Goal: Task Accomplishment & Management: Use online tool/utility

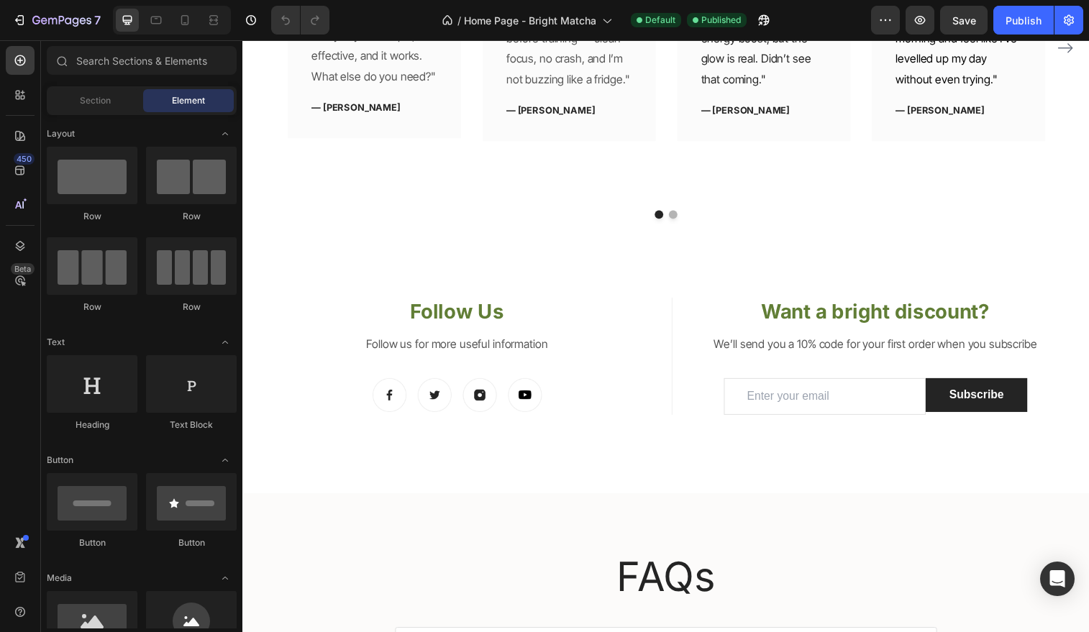
scroll to position [2495, 0]
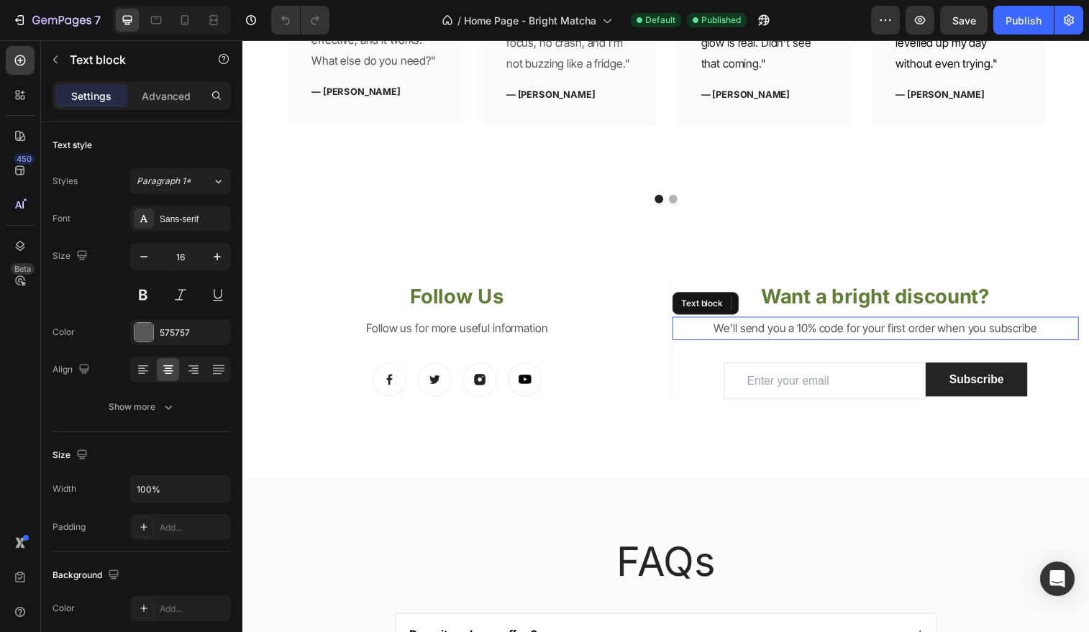
click at [831, 324] on p "We’ll send you a 10% code for your first order when you subscribe" at bounding box center [888, 334] width 412 height 21
click at [766, 324] on p "We’ll send you a 10% code for your first order when you subscribe" at bounding box center [888, 334] width 412 height 21
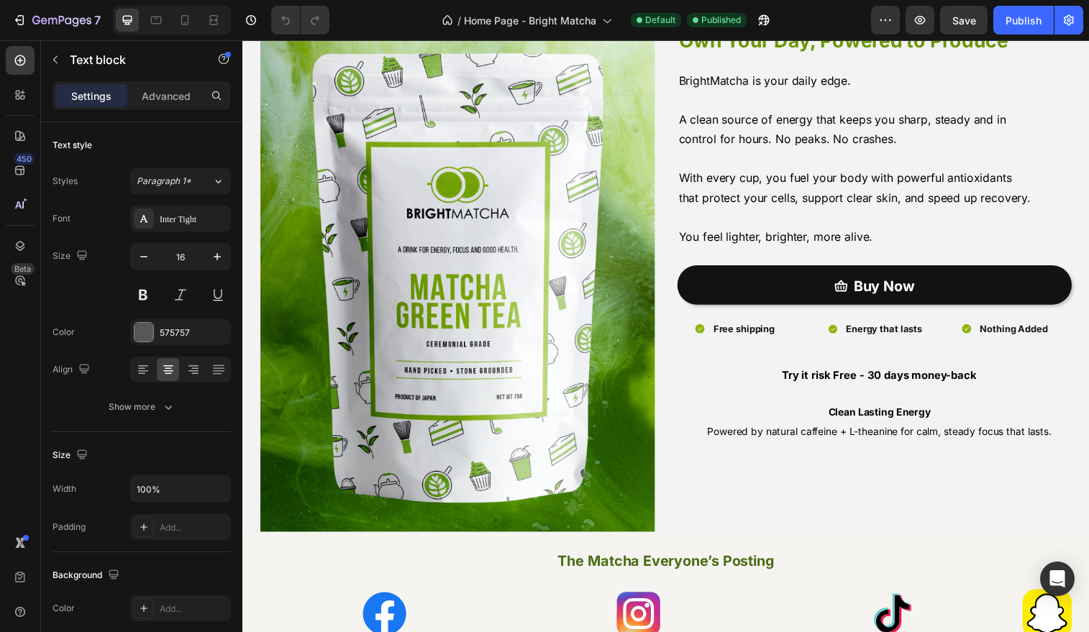
scroll to position [37, 0]
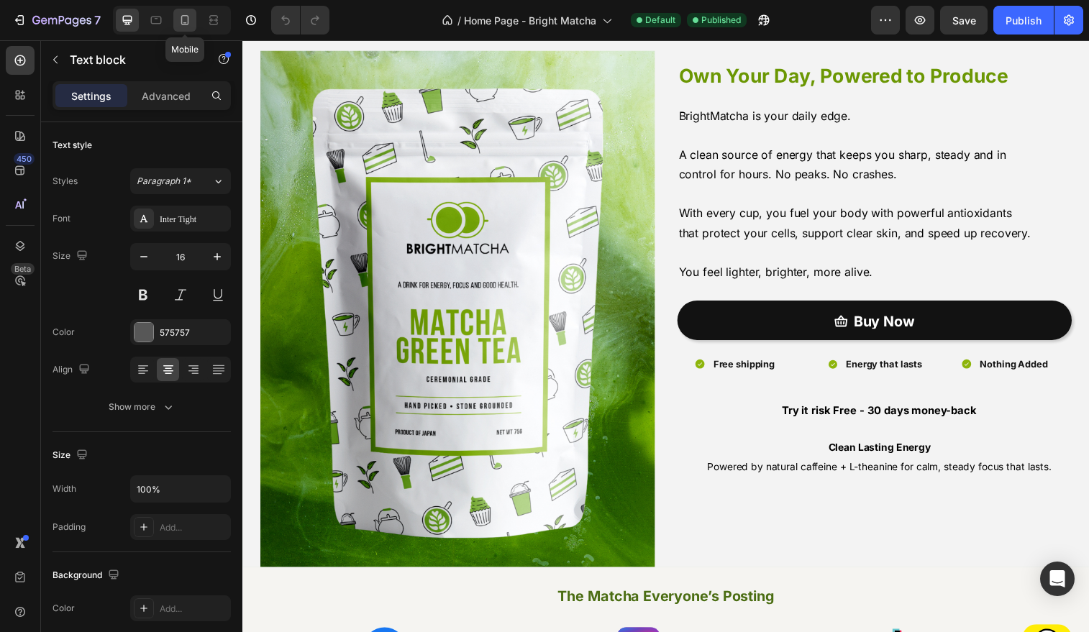
click at [183, 19] on icon at bounding box center [185, 20] width 14 height 14
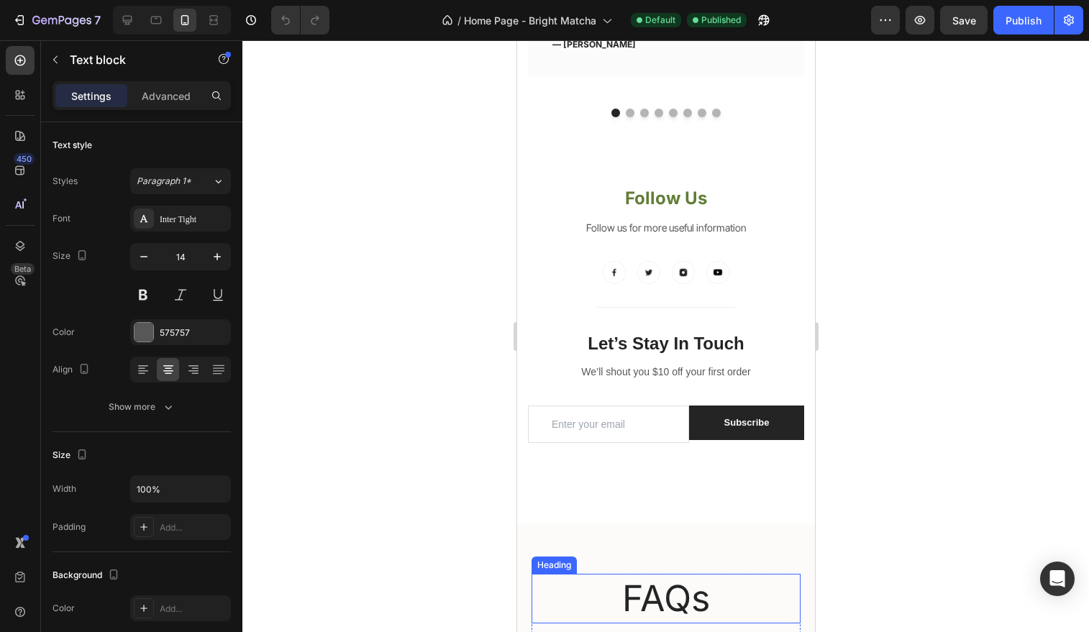
scroll to position [2641, 0]
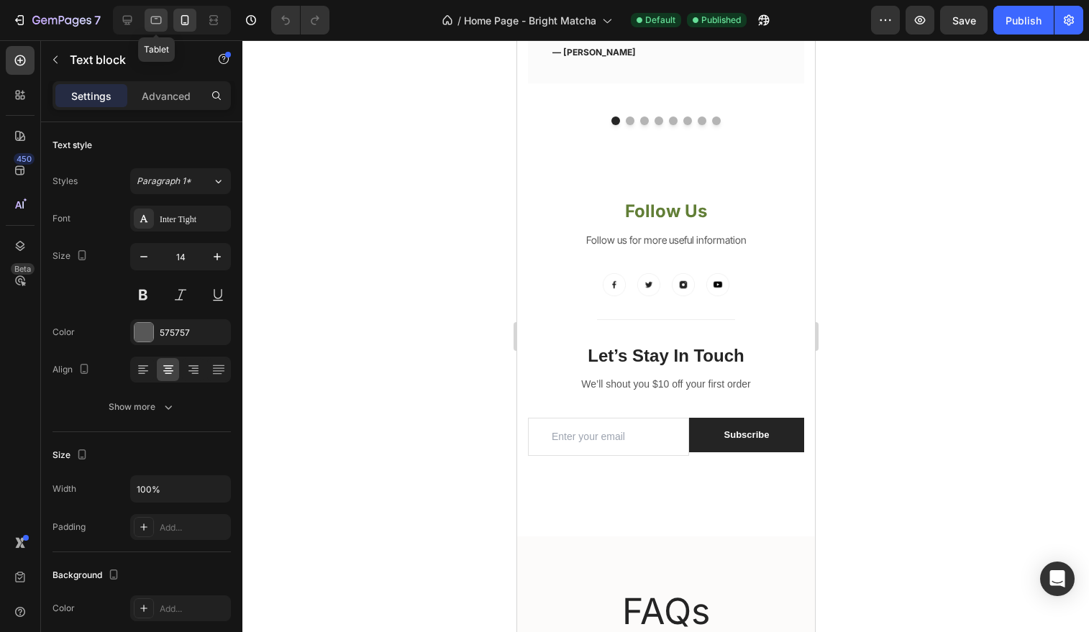
click at [163, 22] on icon at bounding box center [156, 20] width 14 height 14
type input "16"
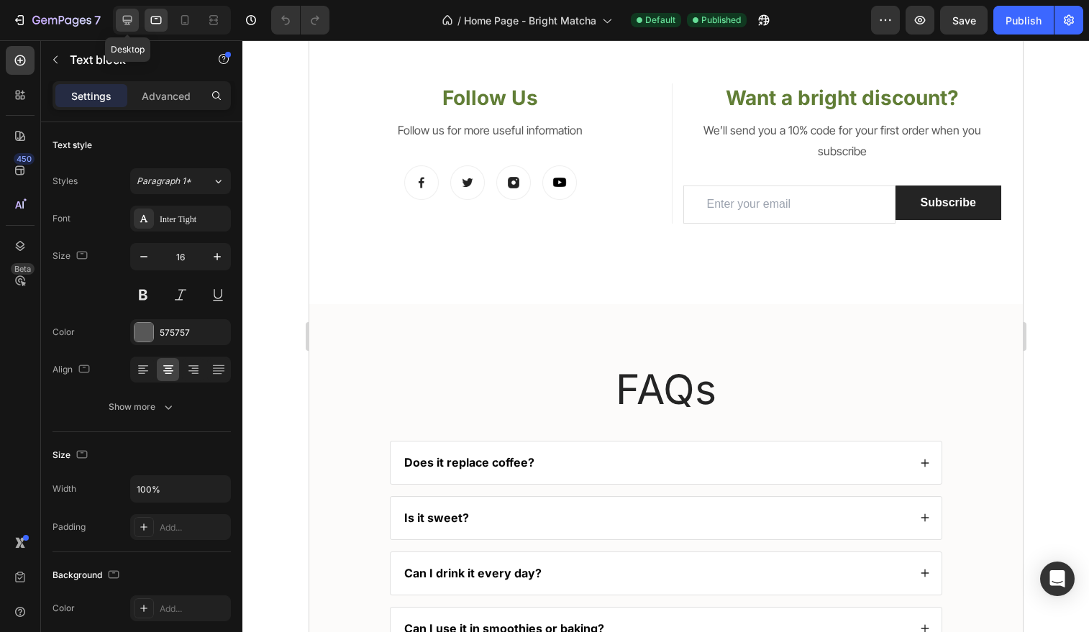
scroll to position [2852, 0]
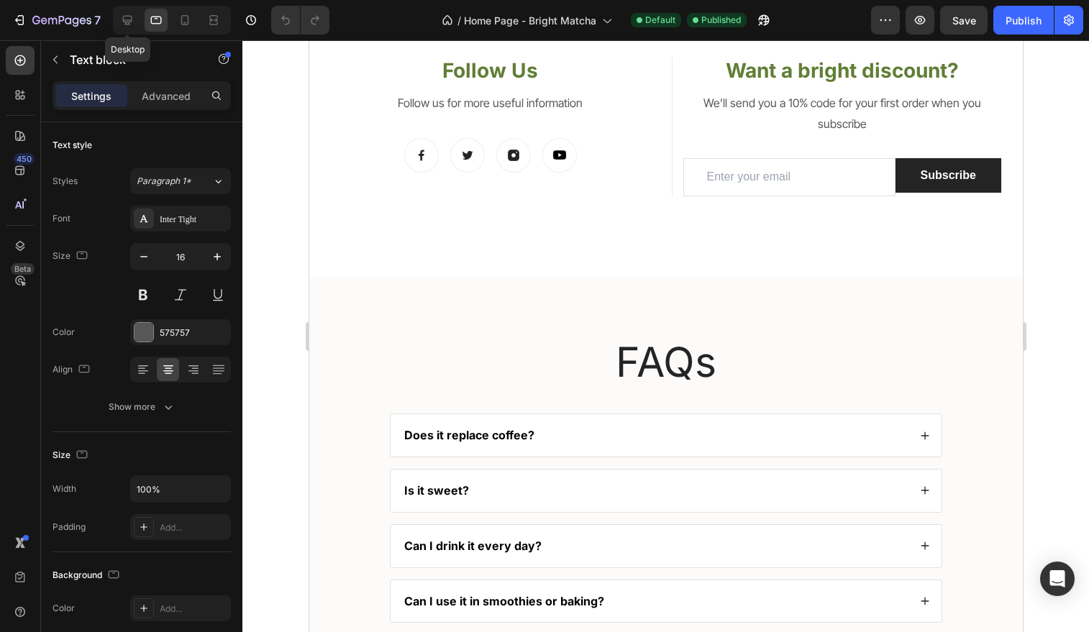
drag, startPoint x: 127, startPoint y: 26, endPoint x: 167, endPoint y: 199, distance: 177.3
click at [127, 26] on icon at bounding box center [127, 20] width 14 height 14
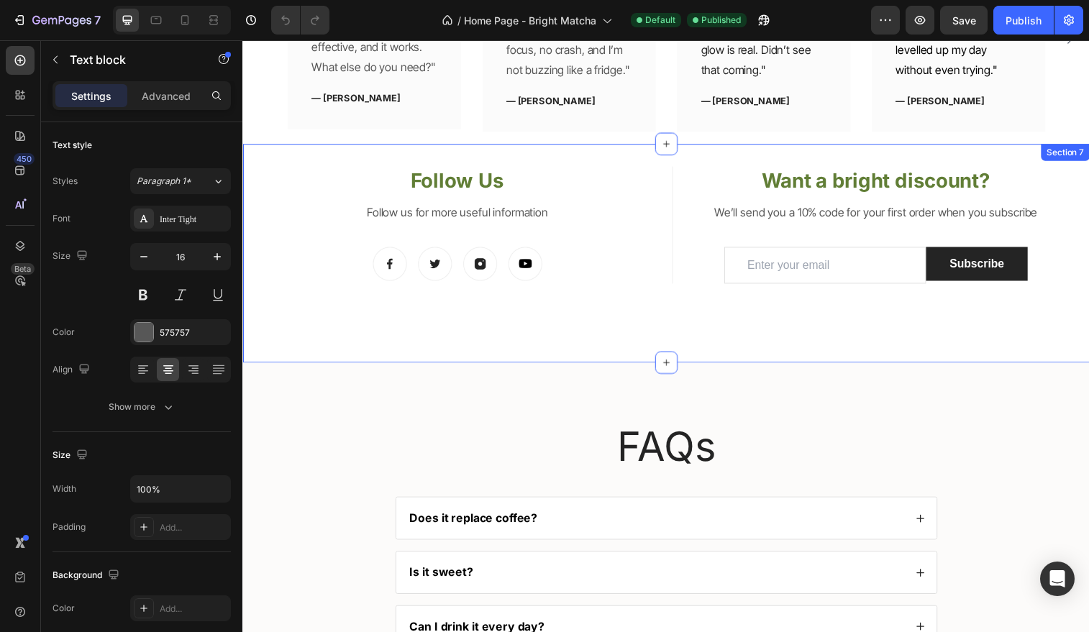
scroll to position [2724, 0]
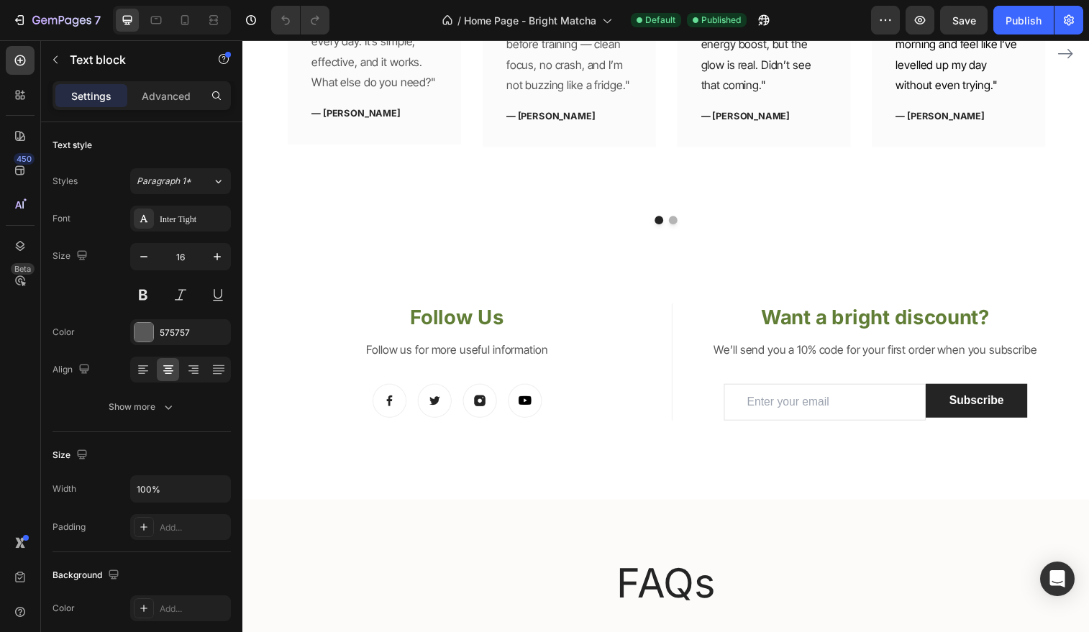
click at [796, 345] on p "We’ll send you a 10% code for your first order when you subscribe" at bounding box center [888, 355] width 412 height 21
click at [788, 345] on p "We’ll send you a 10% code for your first order when you subscribe" at bounding box center [888, 355] width 412 height 21
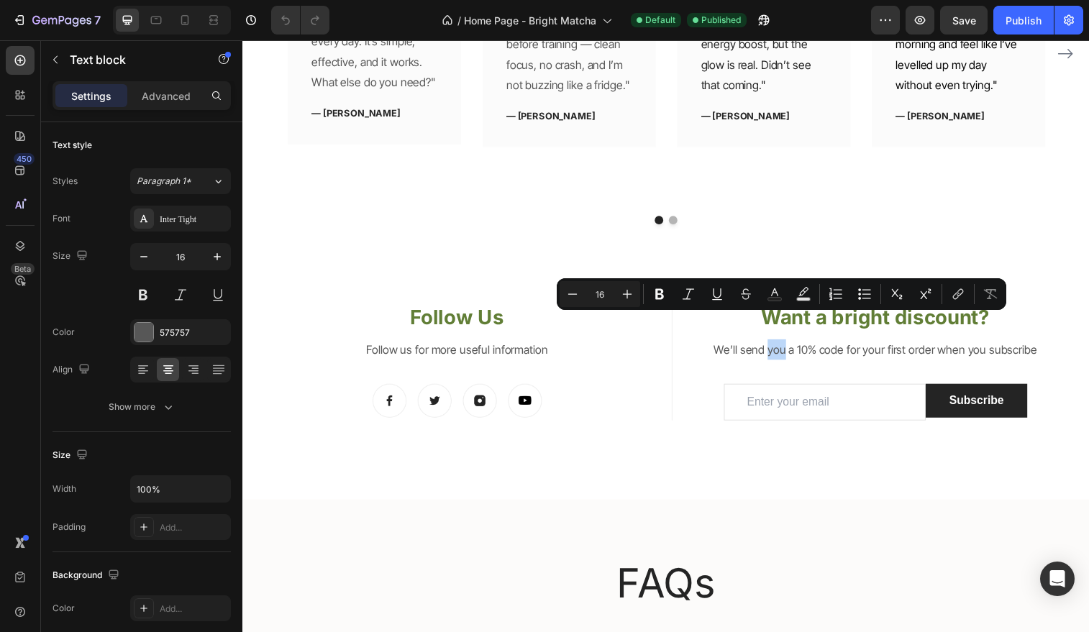
click at [780, 345] on p "We’ll send you a 10% code for your first order when you subscribe" at bounding box center [888, 355] width 412 height 21
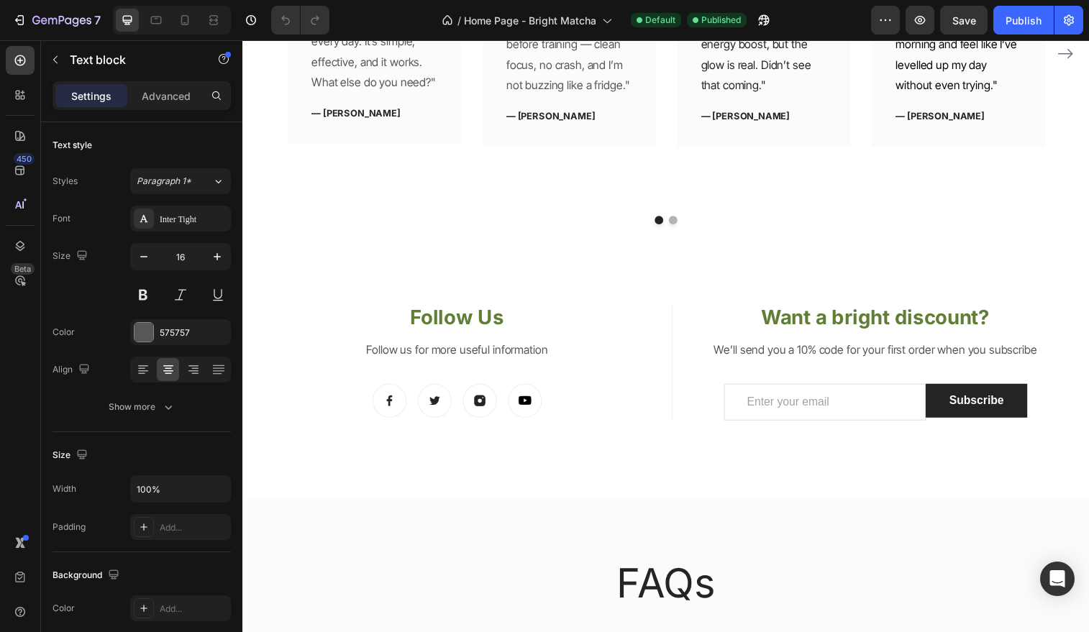
click at [780, 345] on p "We’ll send you a 10% code for your first order when you subscribe" at bounding box center [888, 355] width 412 height 21
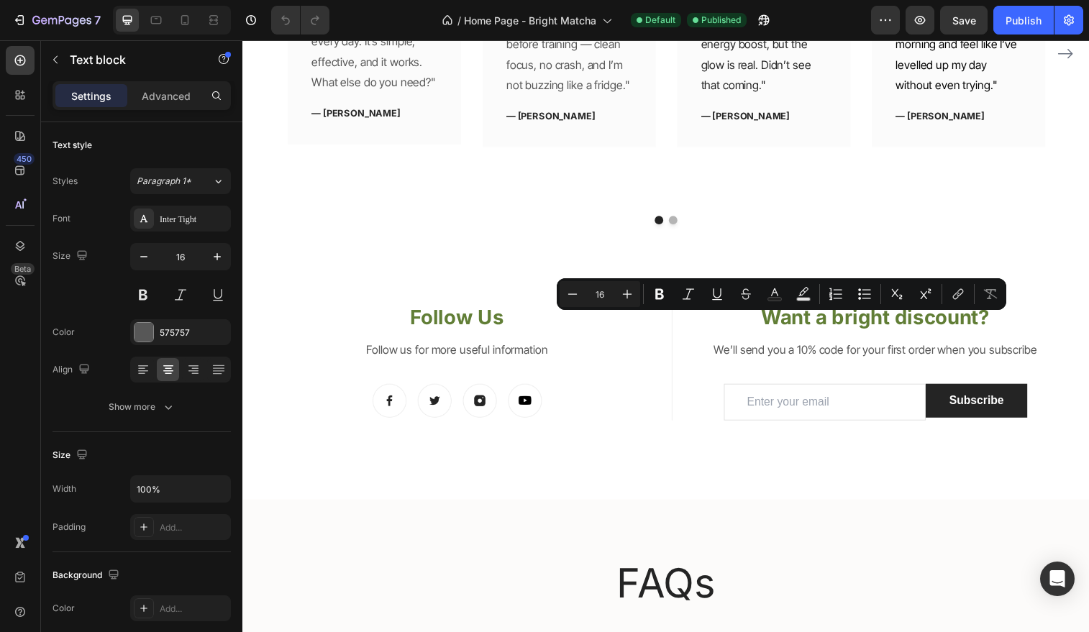
click at [731, 345] on p "We’ll send you a 10% code for your first order when you subscribe" at bounding box center [888, 355] width 412 height 21
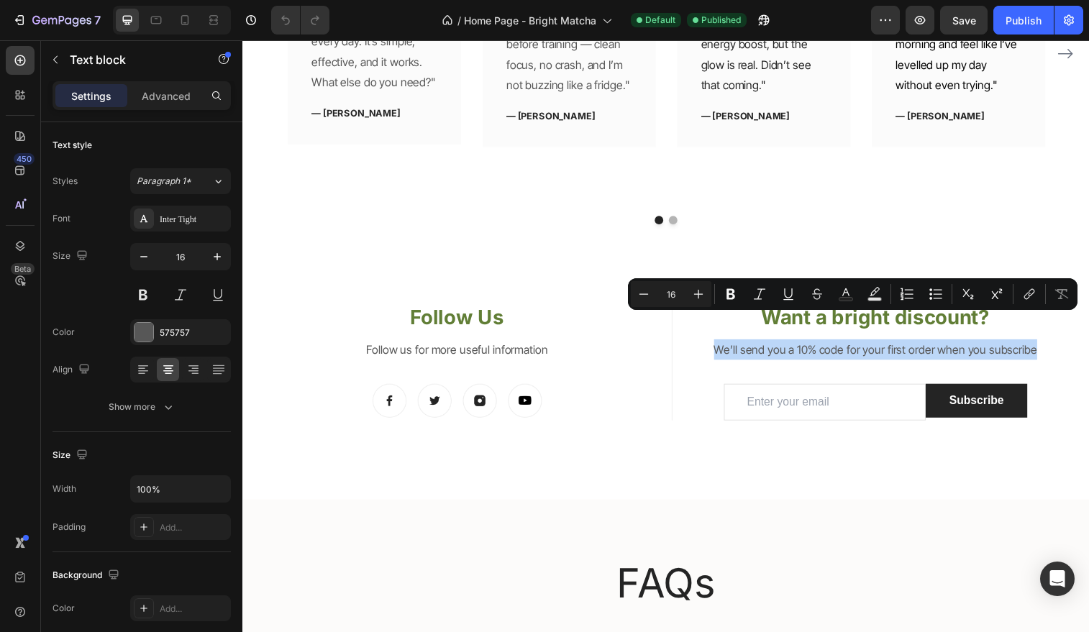
drag, startPoint x: 728, startPoint y: 328, endPoint x: 1035, endPoint y: 337, distance: 307.3
click at [1035, 345] on p "We’ll send you a 10% code for your first order when you subscribe" at bounding box center [888, 355] width 412 height 21
copy p "We’ll send you a 10% code for your first order when you subscribe"
click at [771, 309] on div "Minus 16 Plus Bold Italic Underline Strikethrough Text Color Text Background Co…" at bounding box center [853, 294] width 450 height 32
click at [637, 286] on div "Follow Us Heading Follow us for more useful information Text block Image Image …" at bounding box center [673, 397] width 863 height 223
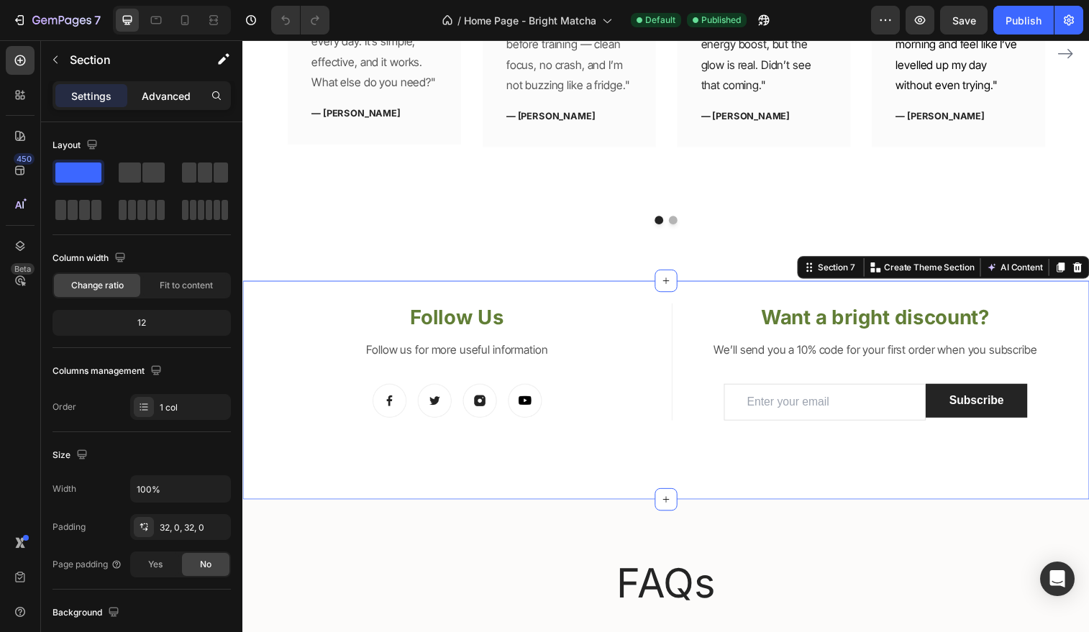
click at [169, 92] on p "Advanced" at bounding box center [166, 95] width 49 height 15
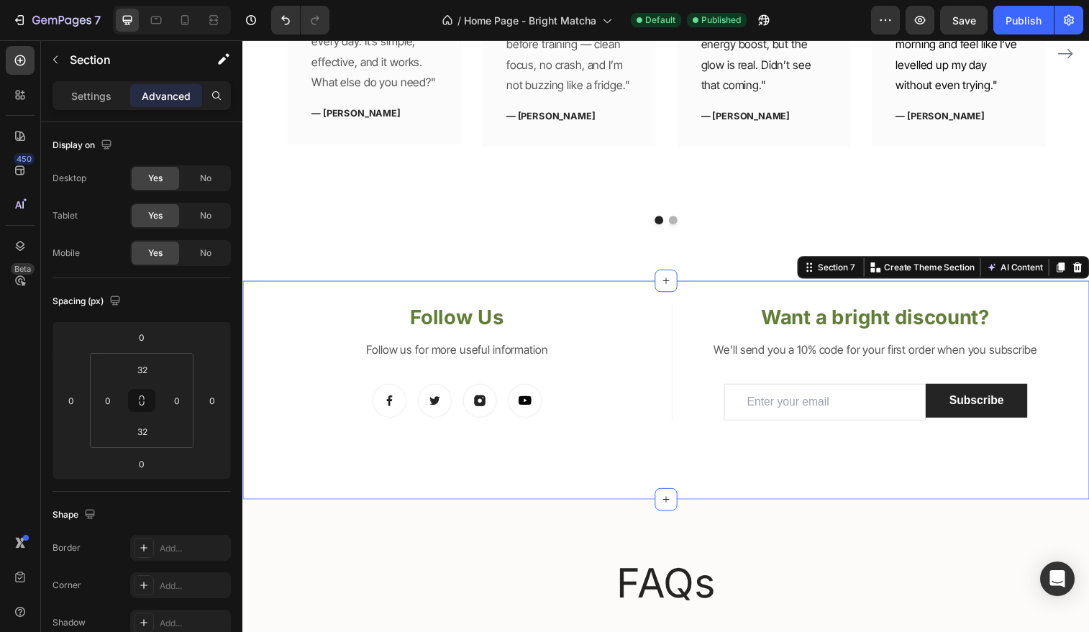
click at [172, 29] on div at bounding box center [172, 20] width 118 height 29
click at [181, 27] on div at bounding box center [184, 20] width 23 height 23
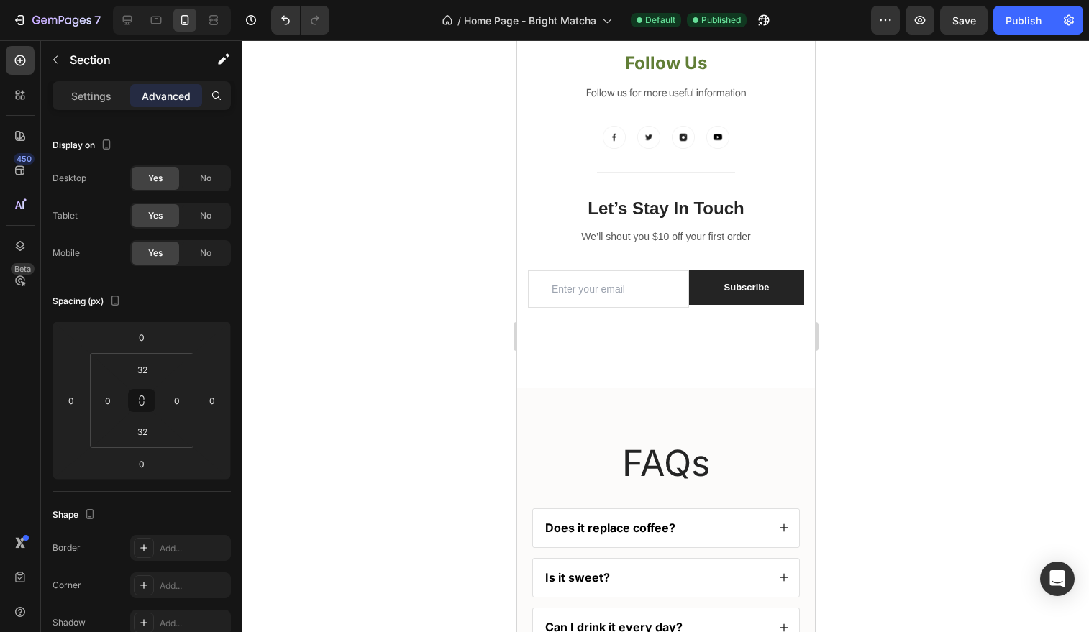
scroll to position [2726, 0]
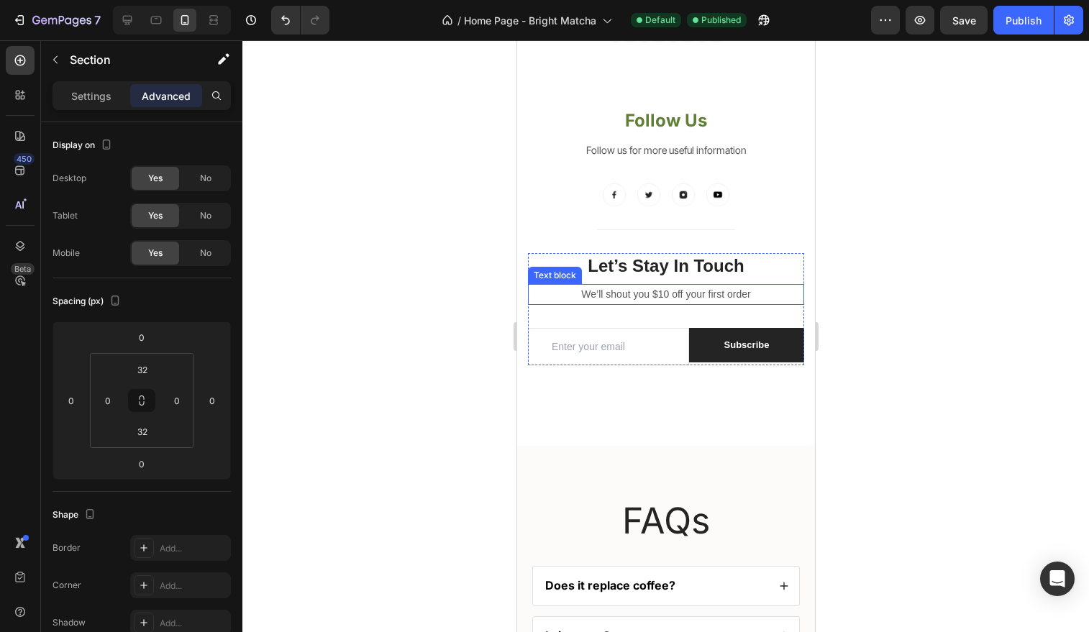
click at [676, 299] on p "We’ll shout you $10 off your first order" at bounding box center [665, 295] width 273 height 18
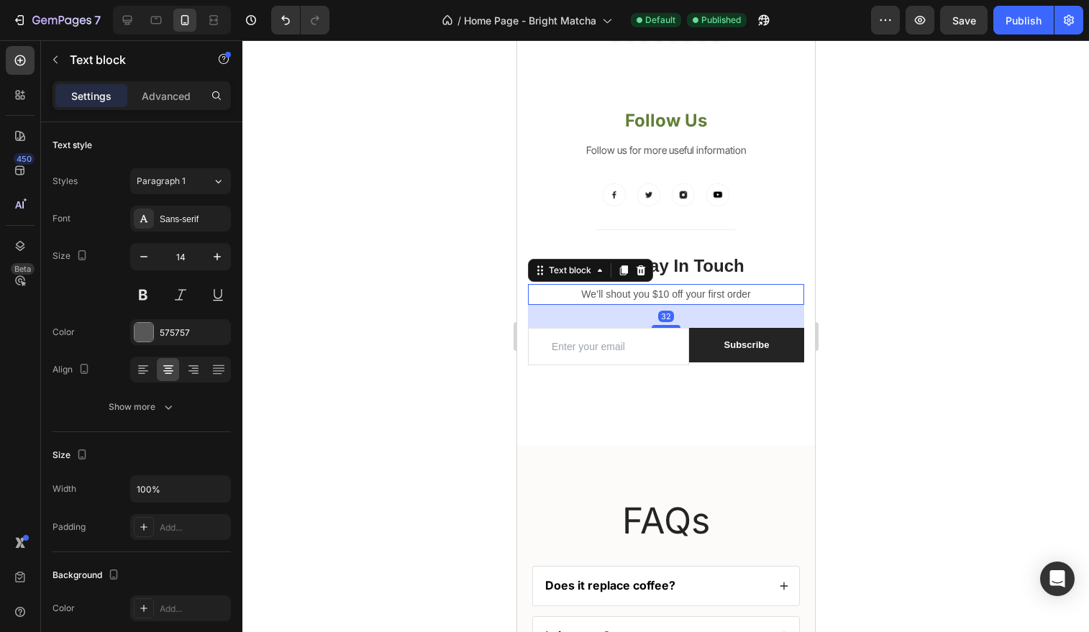
click at [664, 295] on p "We’ll shout you $10 off your first order" at bounding box center [665, 295] width 273 height 18
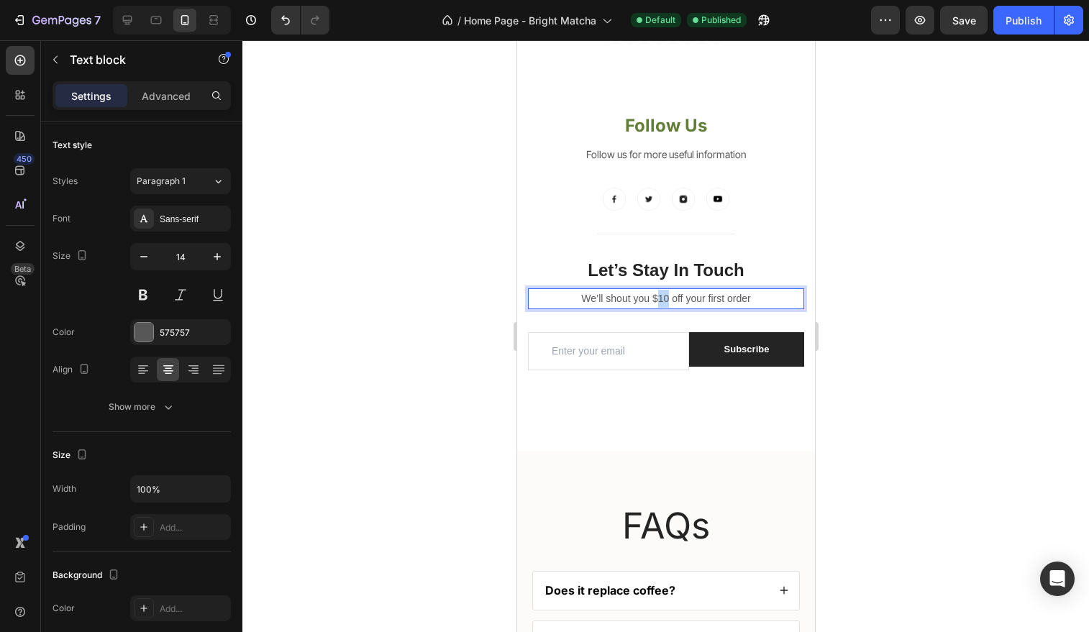
click at [664, 295] on p "We’ll shout you $10 off your first order" at bounding box center [665, 299] width 273 height 18
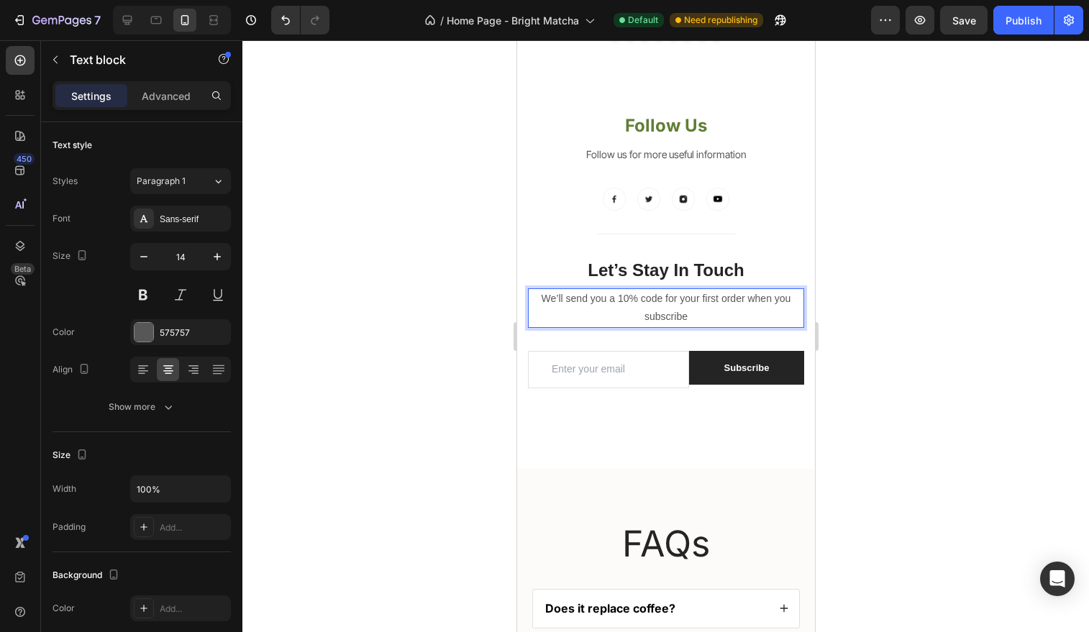
click at [469, 332] on div at bounding box center [665, 336] width 847 height 592
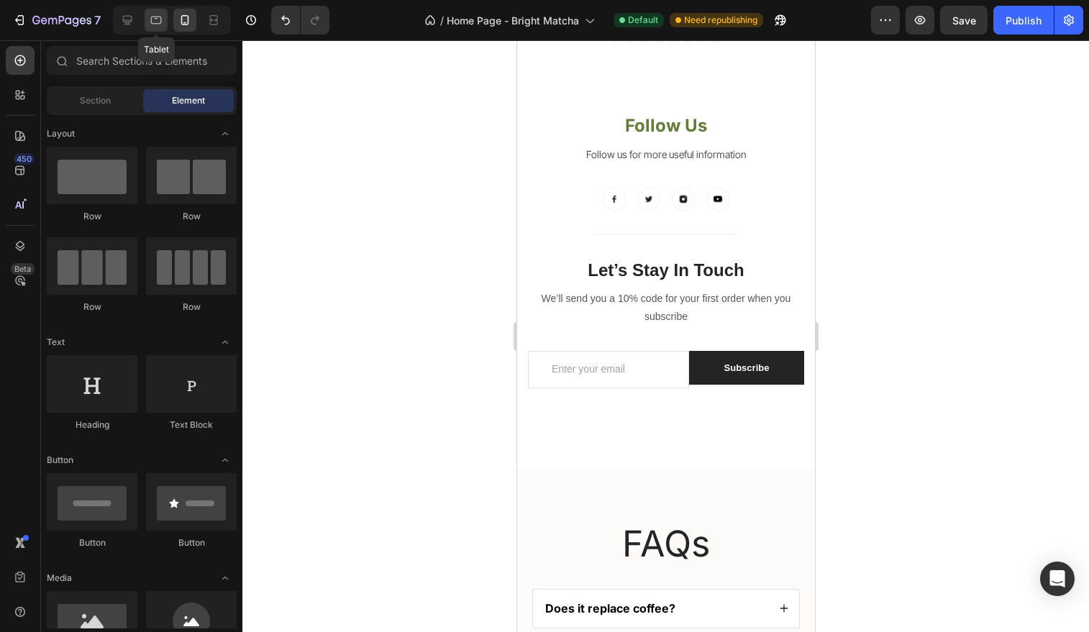
click at [162, 20] on icon at bounding box center [156, 20] width 14 height 14
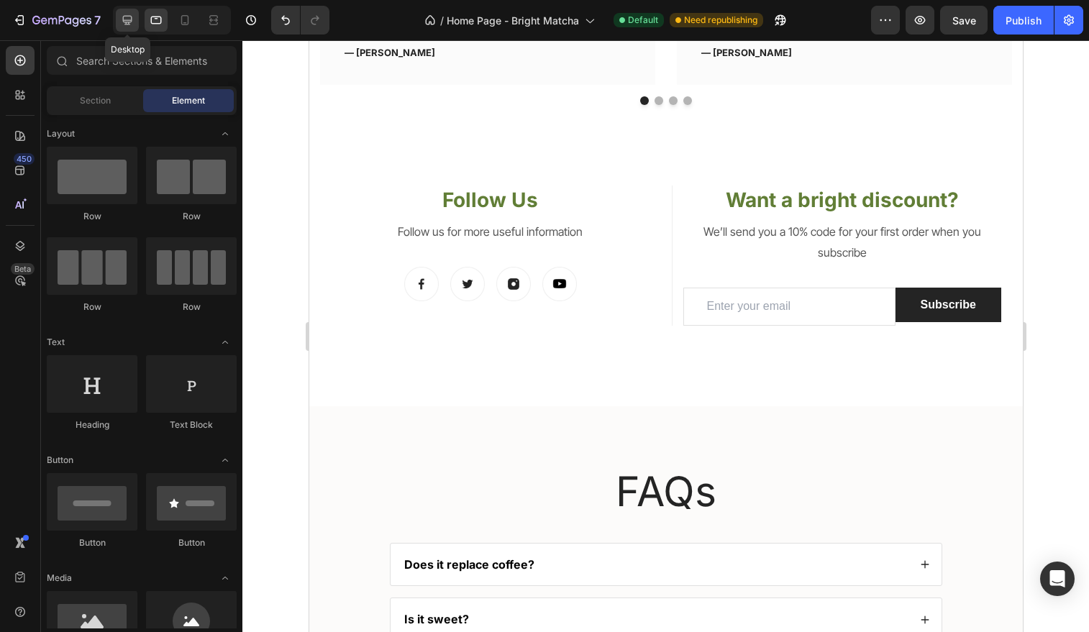
click at [132, 22] on icon at bounding box center [127, 20] width 9 height 9
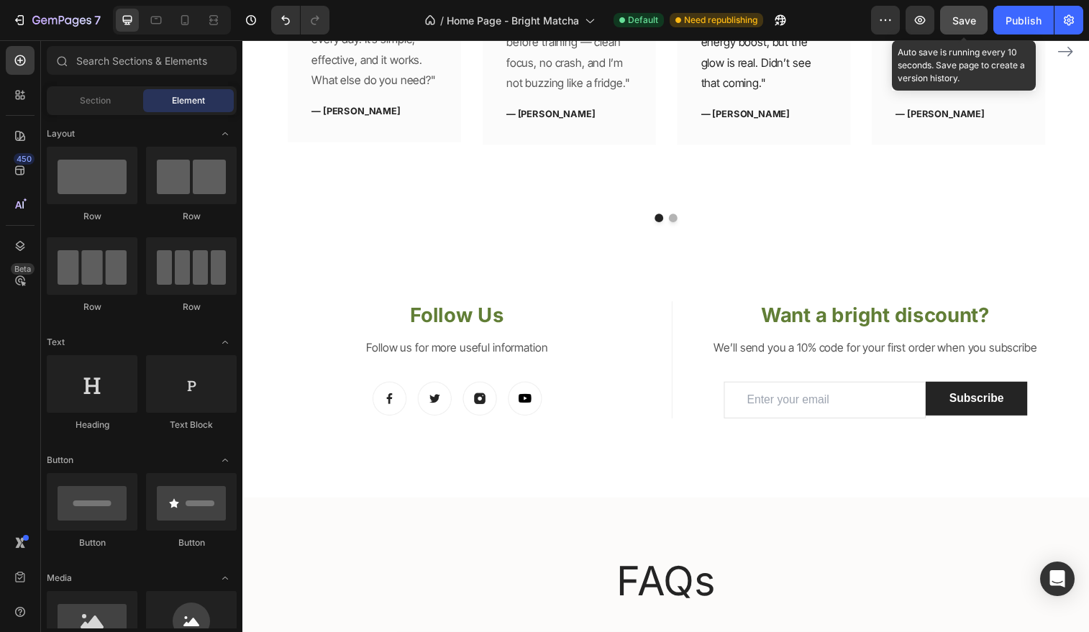
click at [973, 24] on span "Save" at bounding box center [965, 20] width 24 height 12
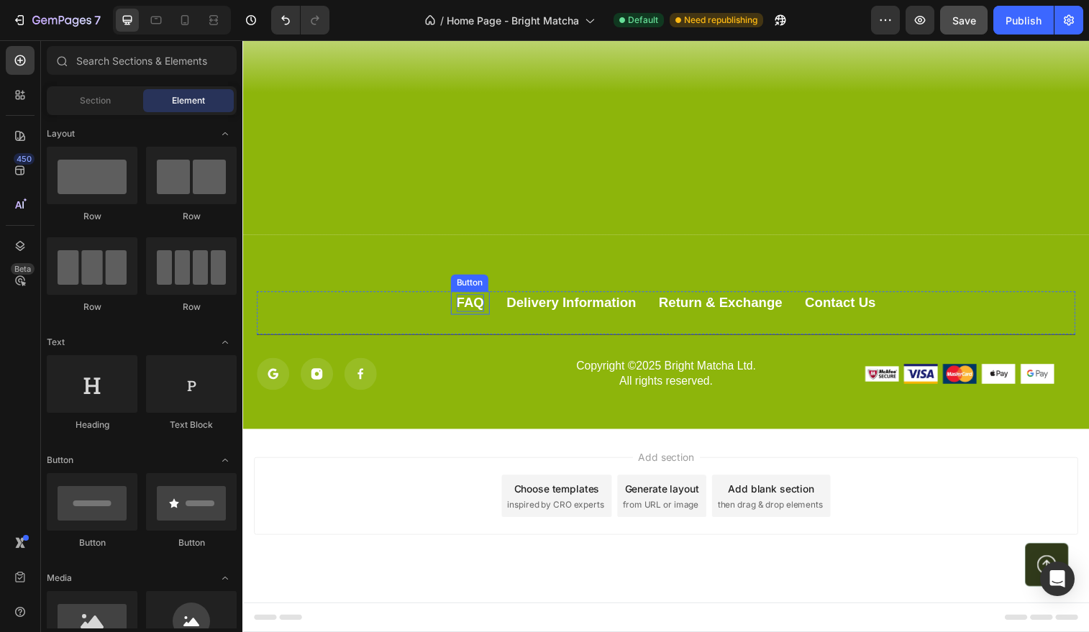
click at [471, 307] on div "FAQ" at bounding box center [474, 308] width 28 height 18
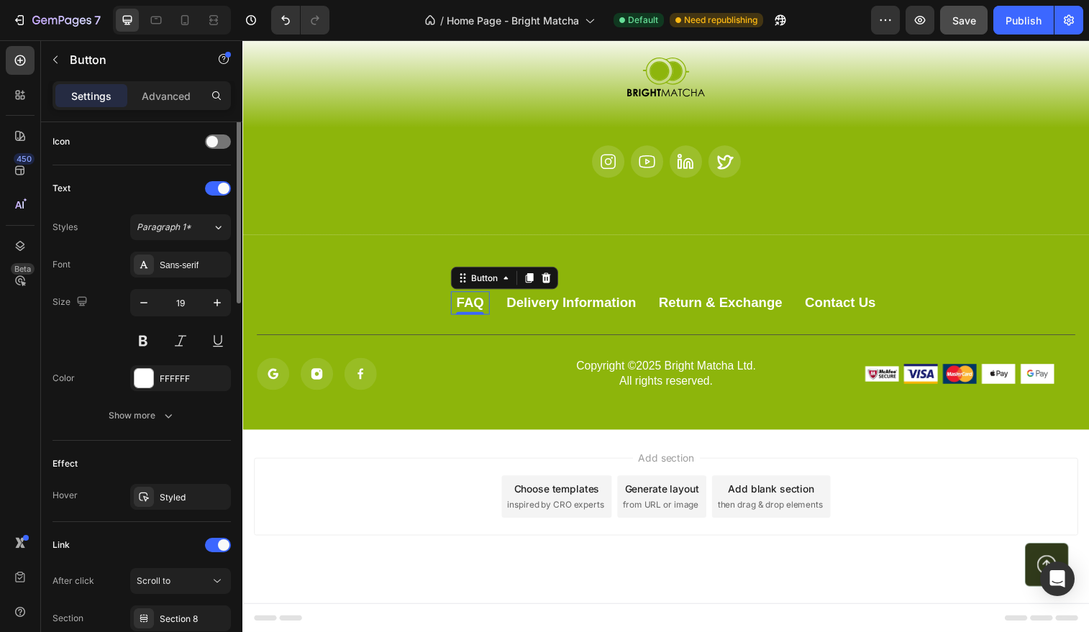
scroll to position [555, 0]
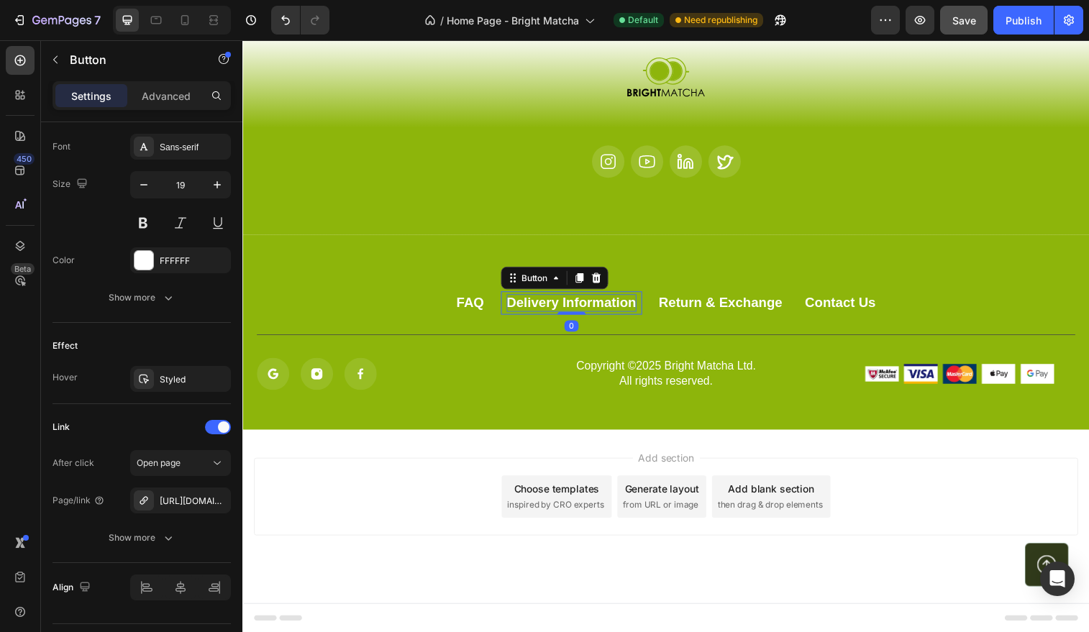
click at [533, 309] on div "Delivery Information" at bounding box center [578, 308] width 132 height 18
click at [735, 305] on div "Return & Exchange" at bounding box center [730, 308] width 126 height 18
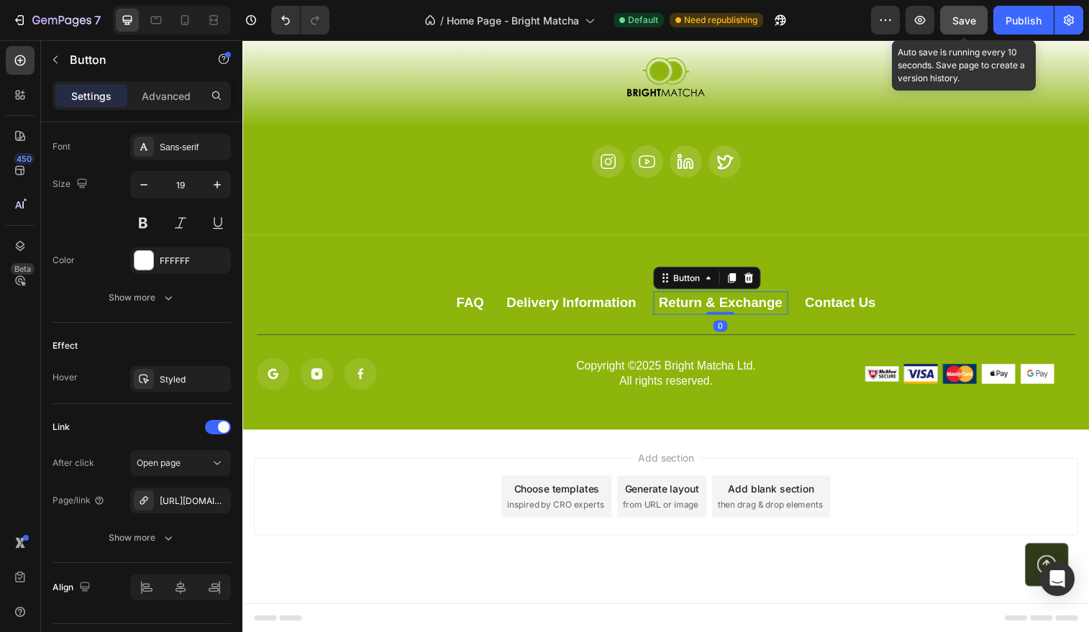
click at [966, 29] on button "Save" at bounding box center [963, 20] width 47 height 29
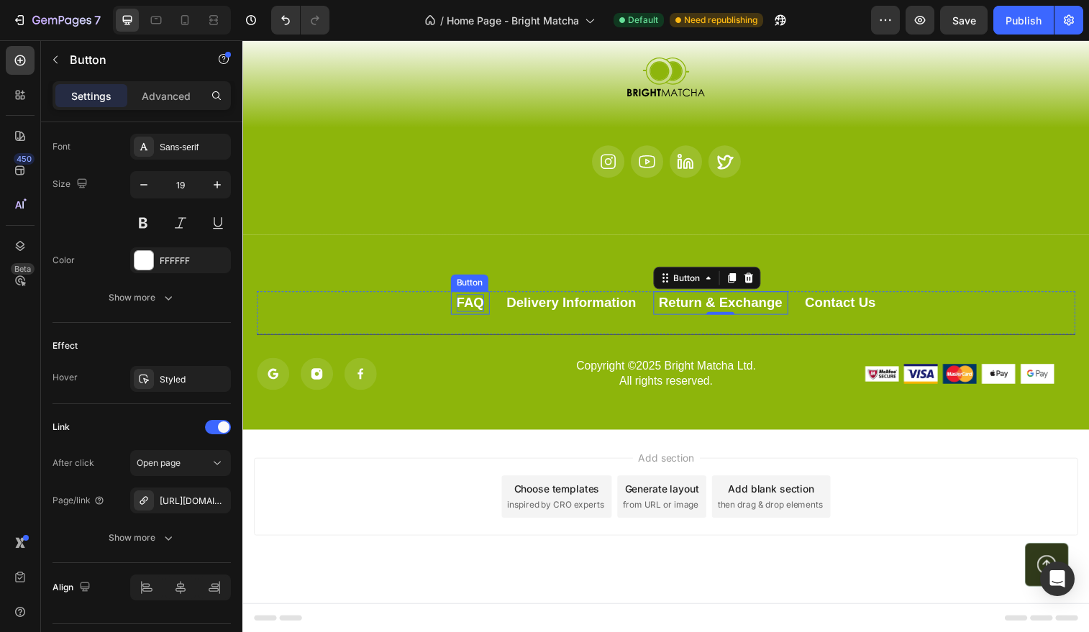
click at [468, 314] on div "FAQ" at bounding box center [474, 308] width 28 height 18
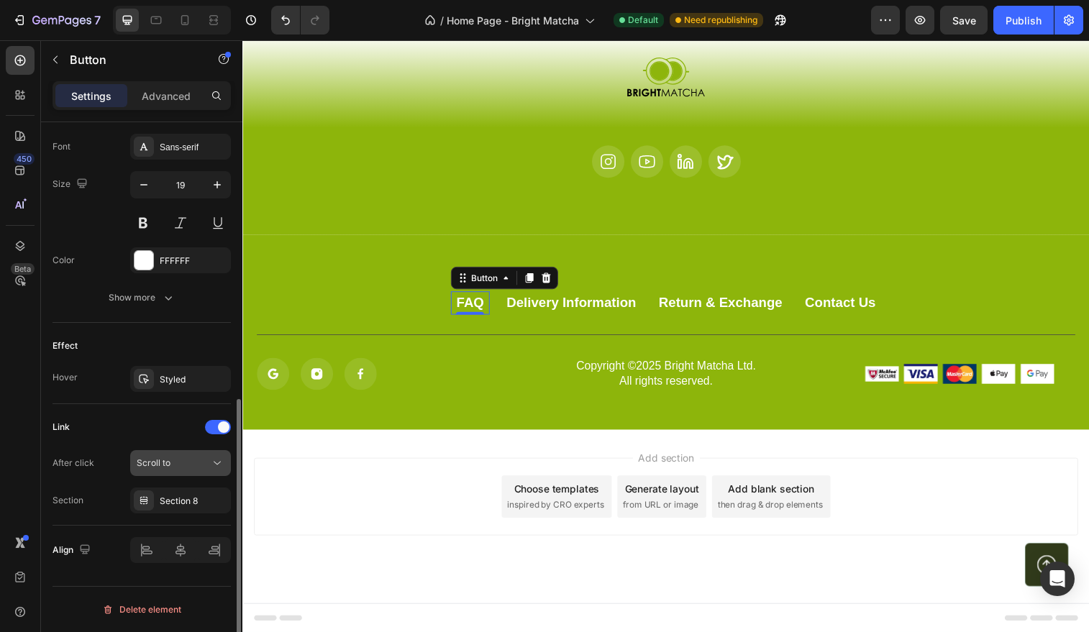
click at [168, 464] on span "Scroll to" at bounding box center [154, 463] width 34 height 11
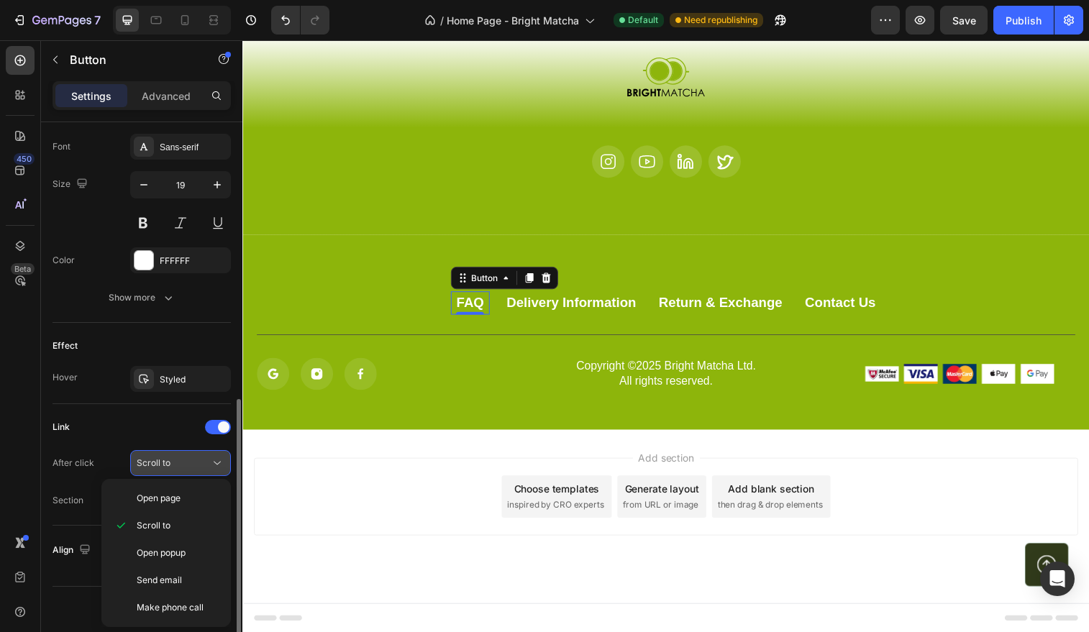
click at [168, 464] on span "Scroll to" at bounding box center [154, 463] width 34 height 11
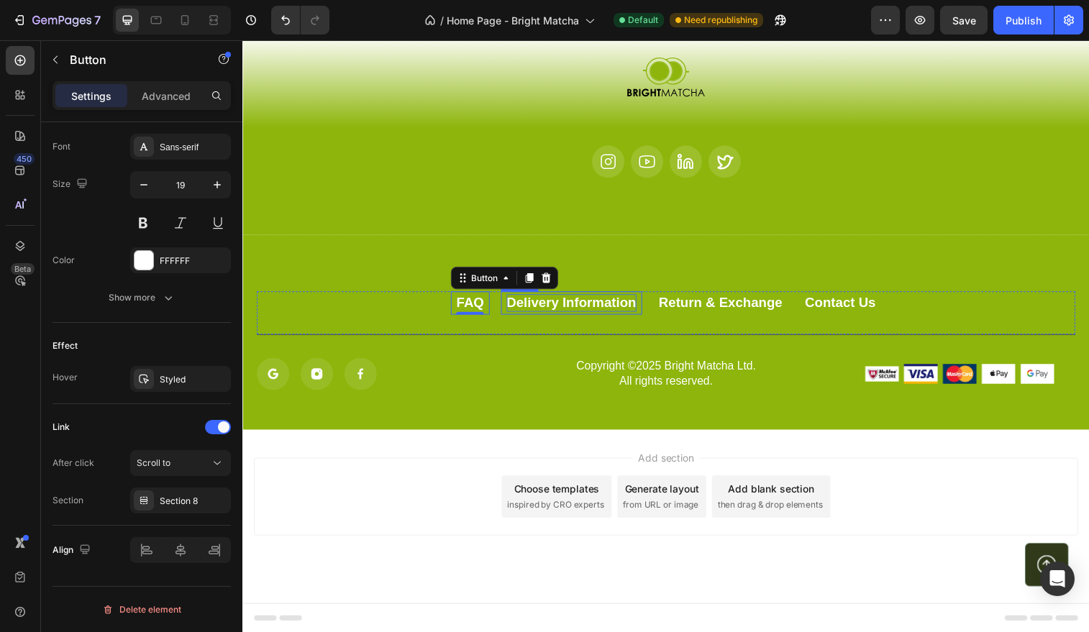
click at [603, 312] on div "Delivery Information" at bounding box center [578, 308] width 132 height 18
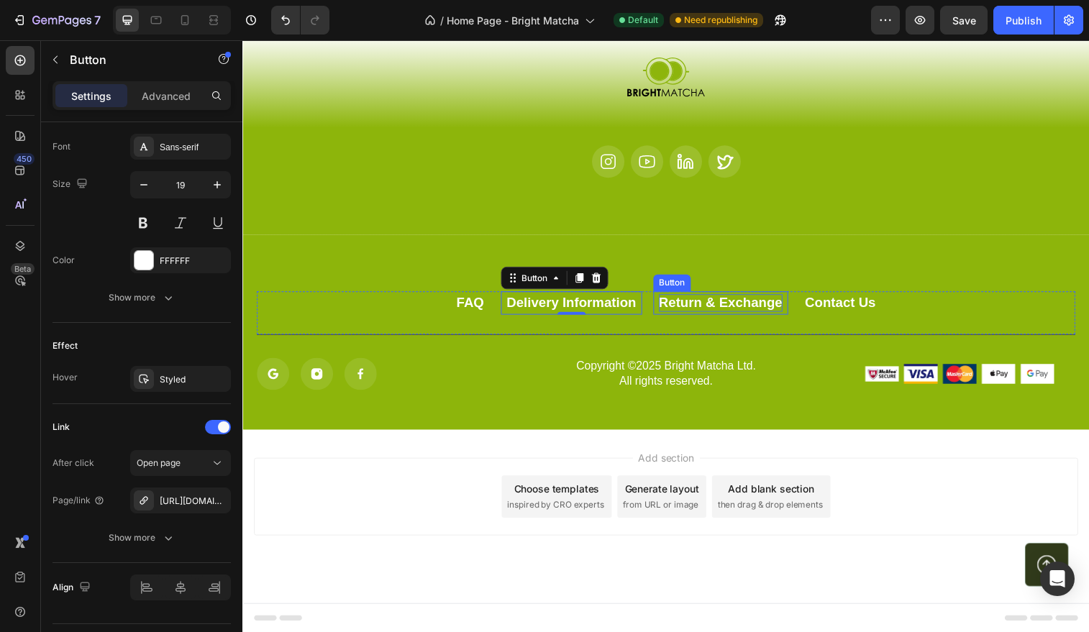
click at [711, 309] on div "Return & Exchange" at bounding box center [730, 308] width 126 height 18
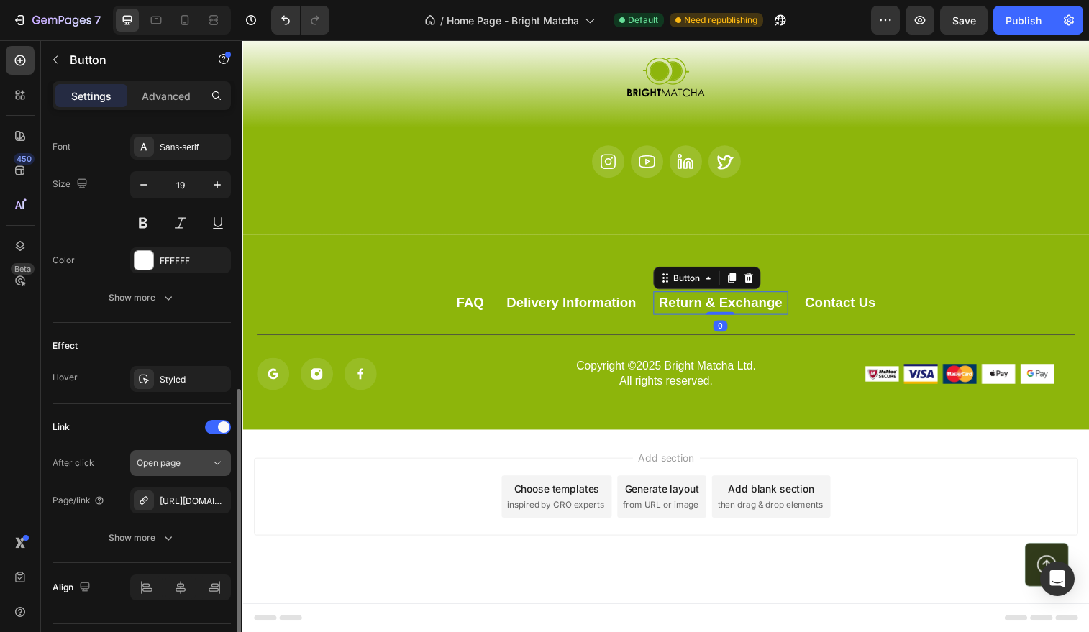
click at [203, 471] on button "Open page" at bounding box center [180, 463] width 101 height 26
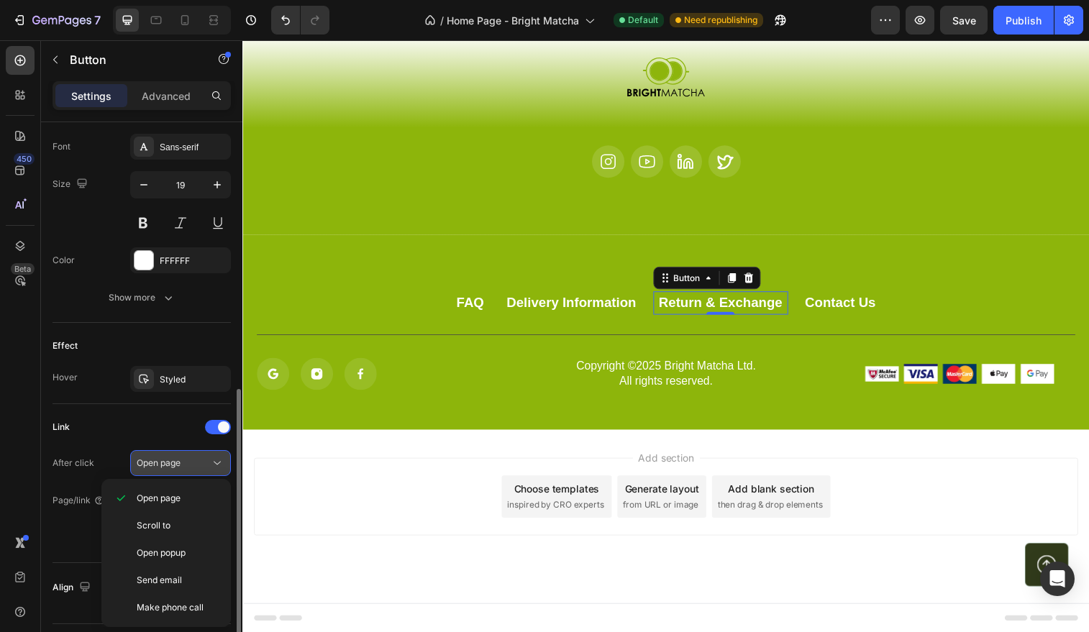
click at [203, 471] on button "Open page" at bounding box center [180, 463] width 101 height 26
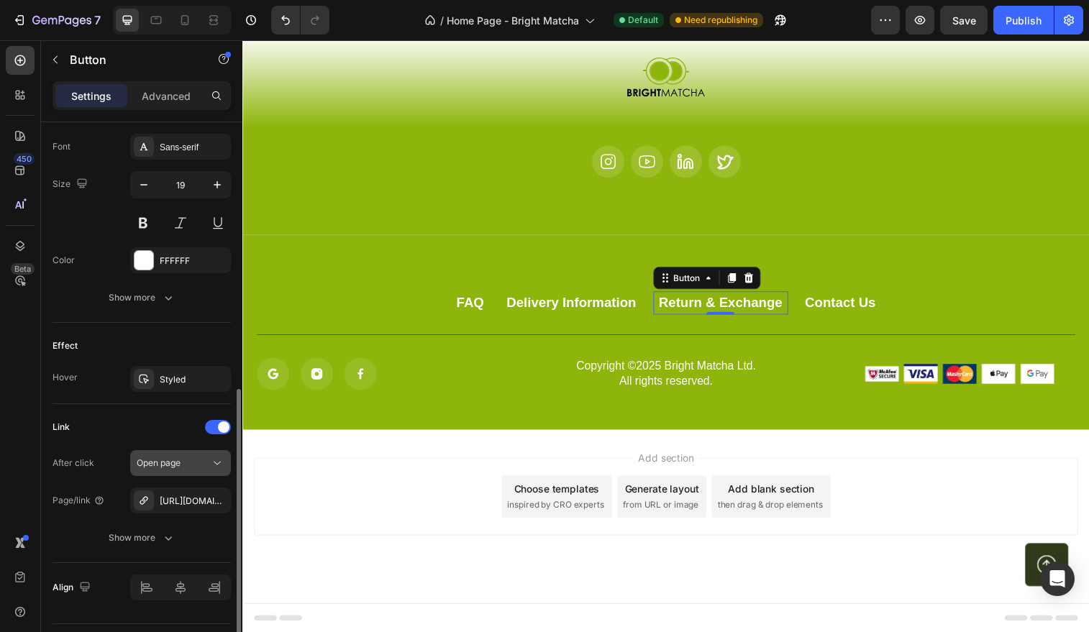
click at [209, 457] on div "Open page" at bounding box center [181, 463] width 88 height 14
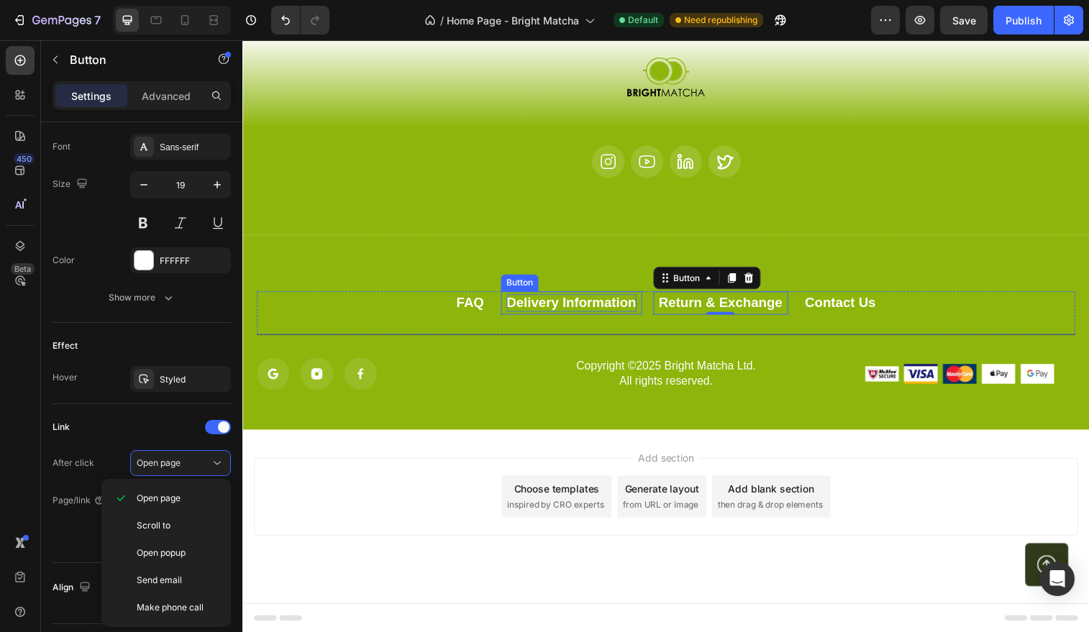
click at [532, 309] on div "Delivery Information" at bounding box center [578, 308] width 132 height 18
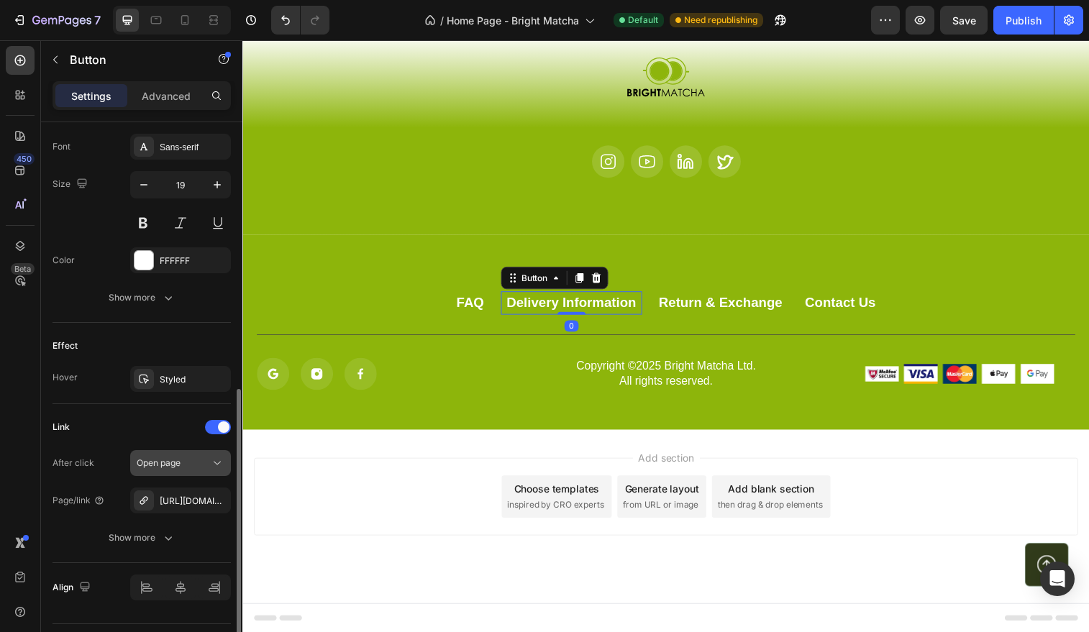
click at [195, 465] on div "Open page" at bounding box center [173, 463] width 73 height 13
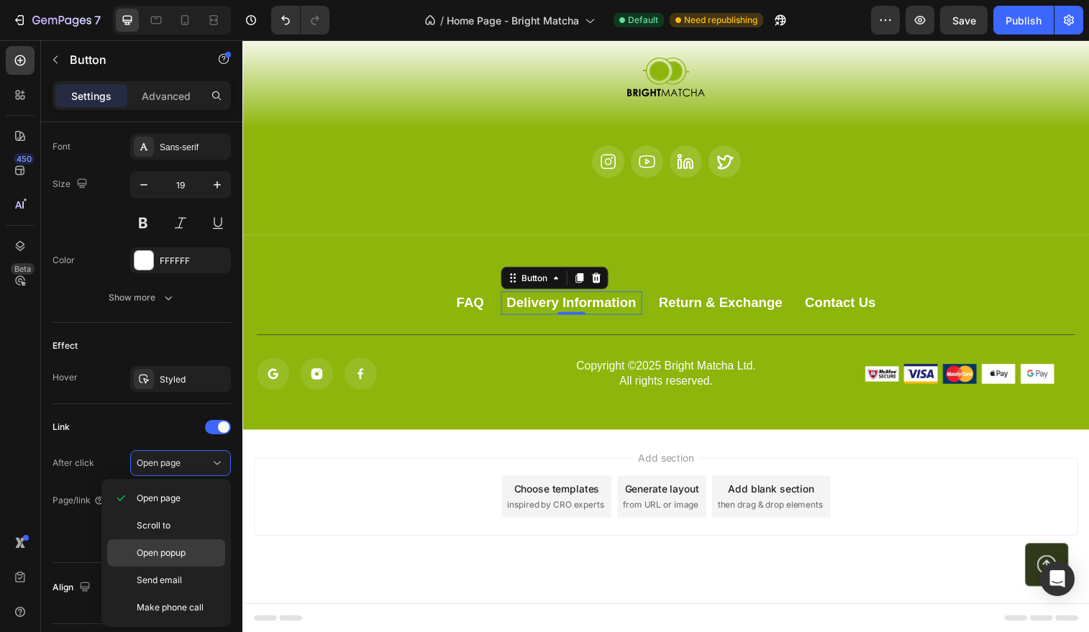
click at [189, 551] on p "Open popup" at bounding box center [178, 553] width 82 height 13
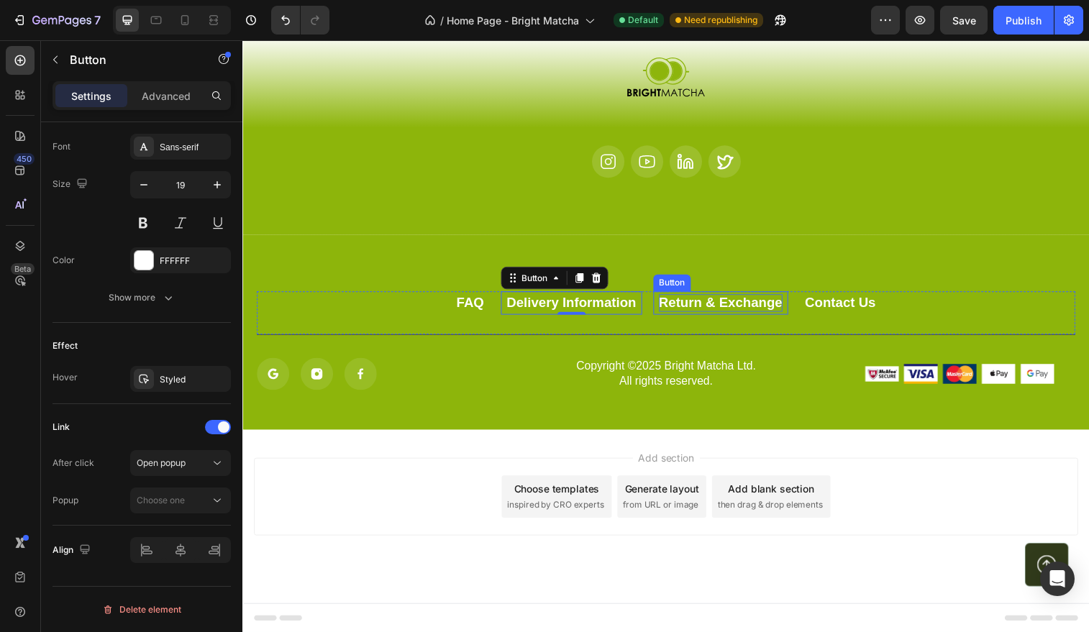
click at [698, 307] on div "Return & Exchange" at bounding box center [730, 308] width 126 height 18
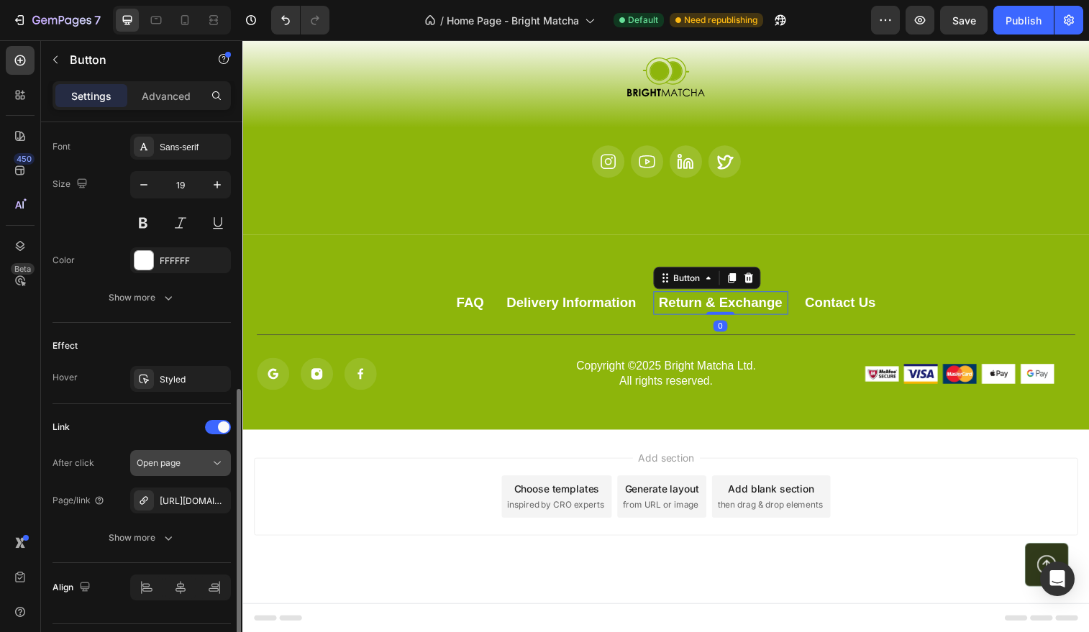
click at [179, 473] on button "Open page" at bounding box center [180, 463] width 101 height 26
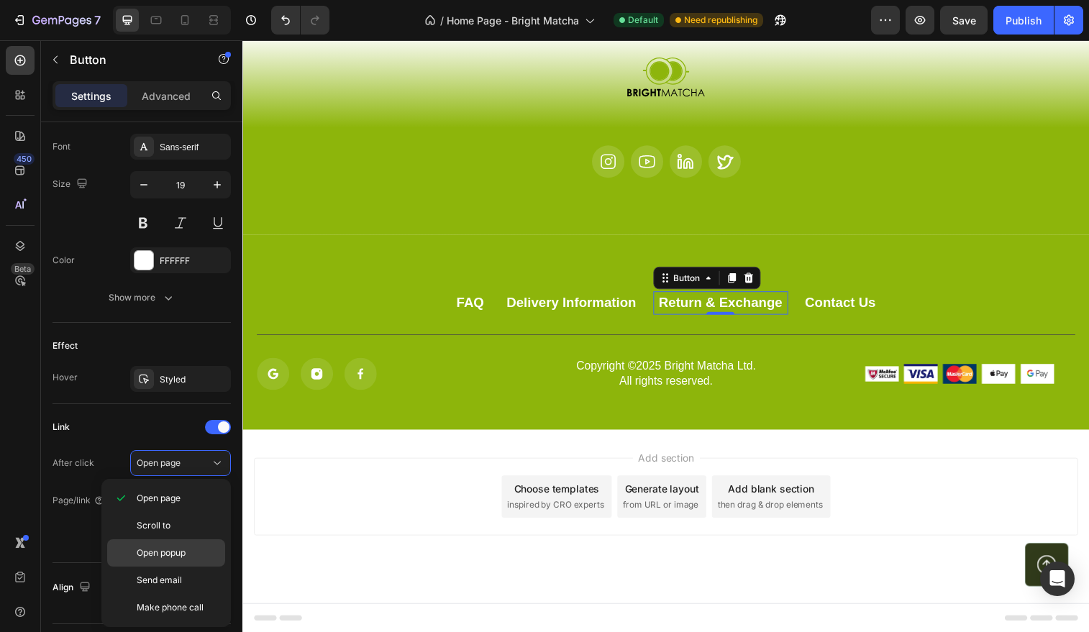
click at [193, 546] on div "Open popup" at bounding box center [166, 553] width 118 height 27
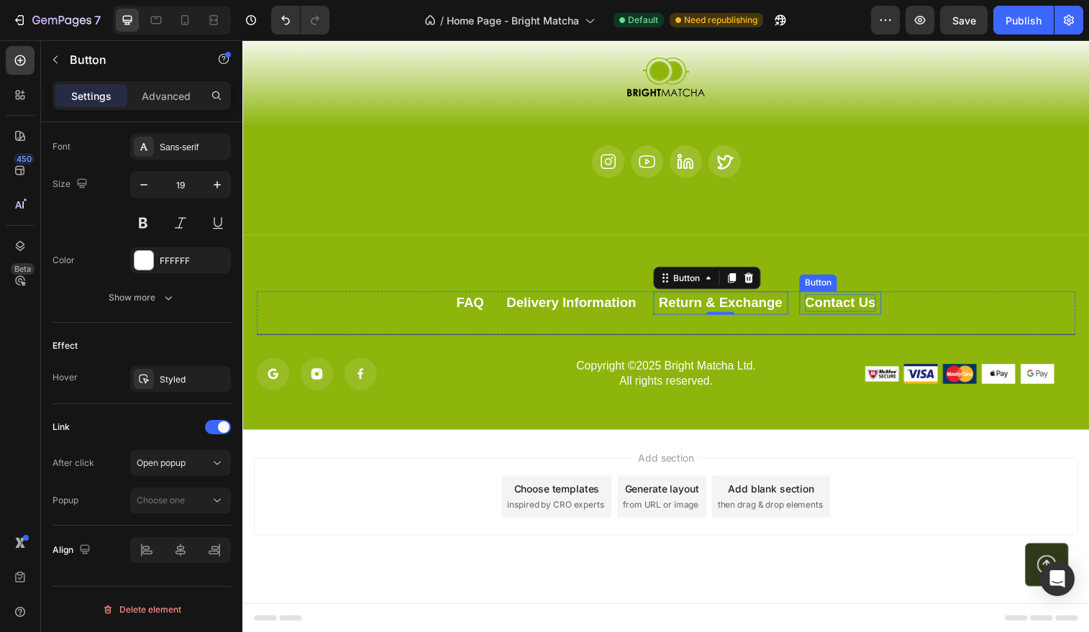
click at [822, 312] on div "Contact Us" at bounding box center [852, 308] width 72 height 18
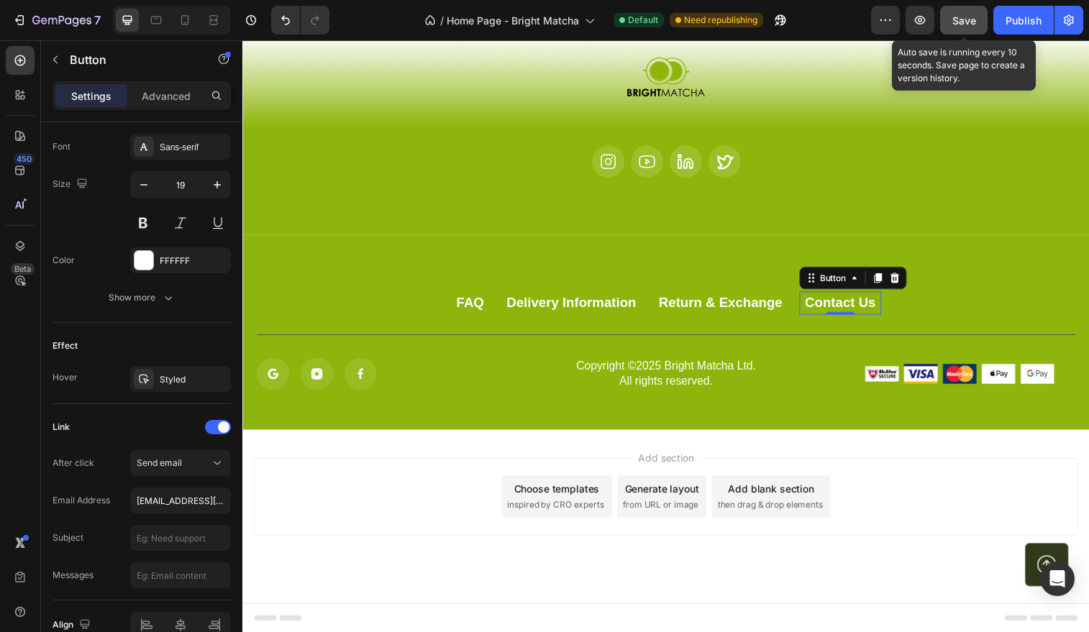
click at [949, 29] on button "Save" at bounding box center [963, 20] width 47 height 29
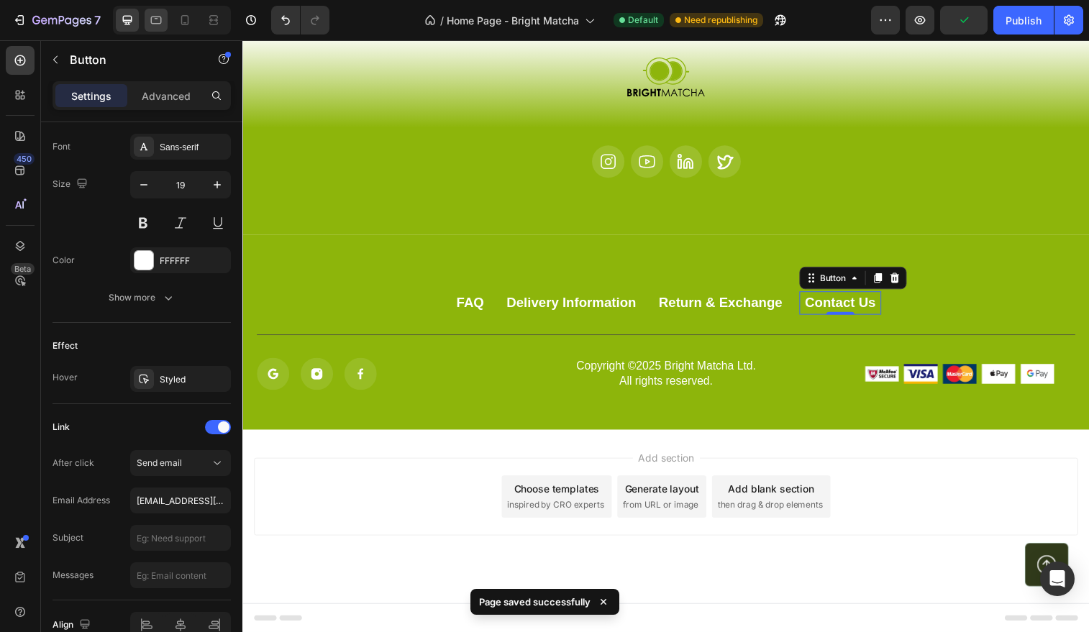
click at [161, 31] on div at bounding box center [156, 20] width 23 height 23
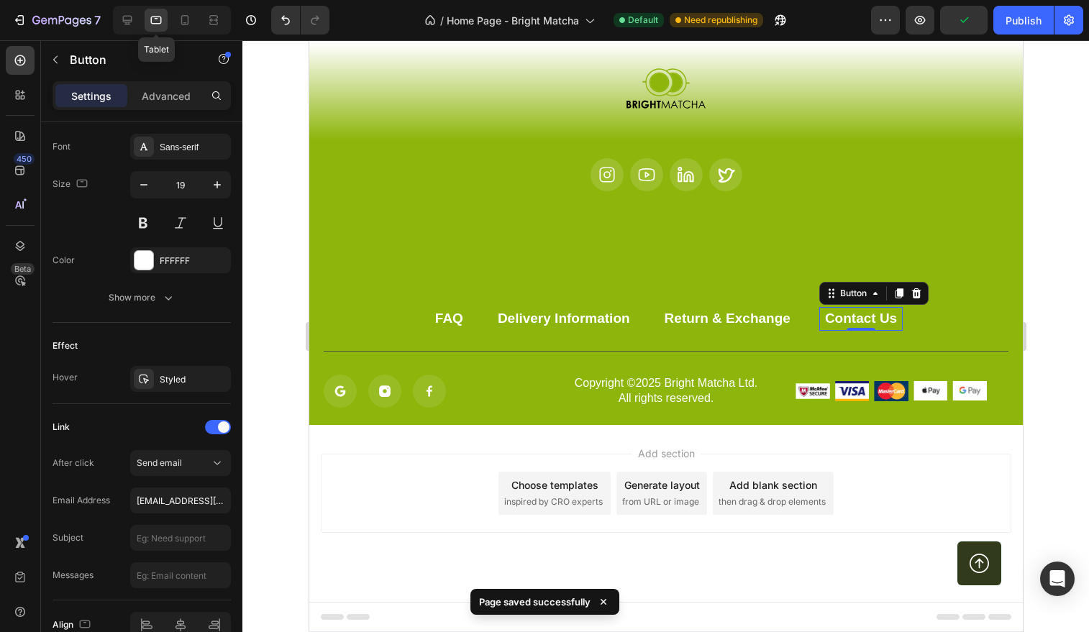
scroll to position [3600, 0]
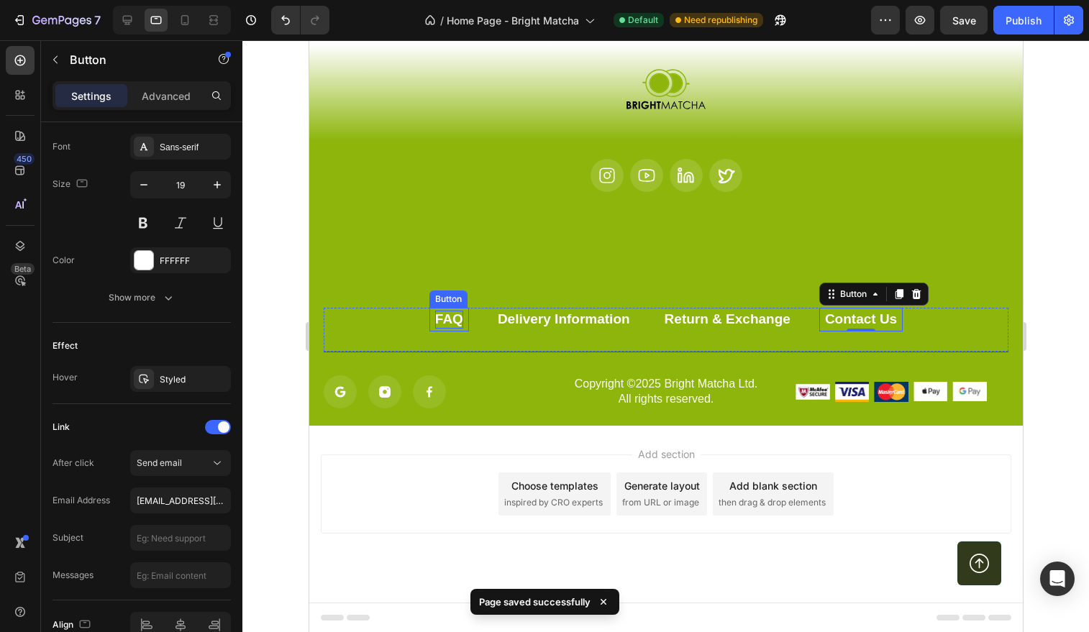
click at [450, 324] on div "FAQ" at bounding box center [449, 320] width 28 height 18
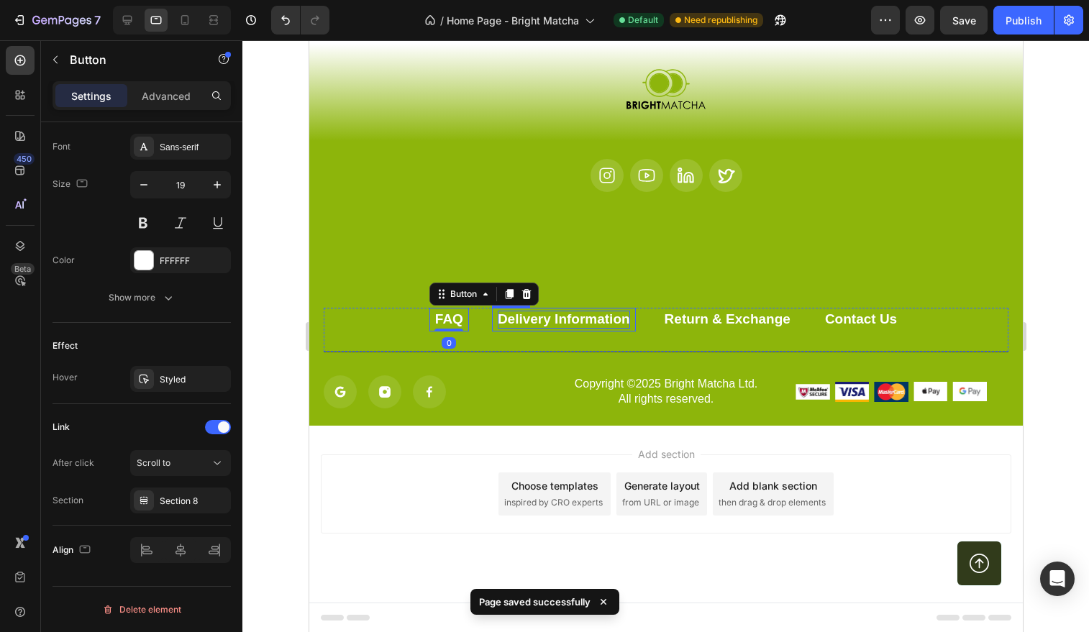
click at [527, 324] on div "Delivery Information" at bounding box center [563, 320] width 132 height 18
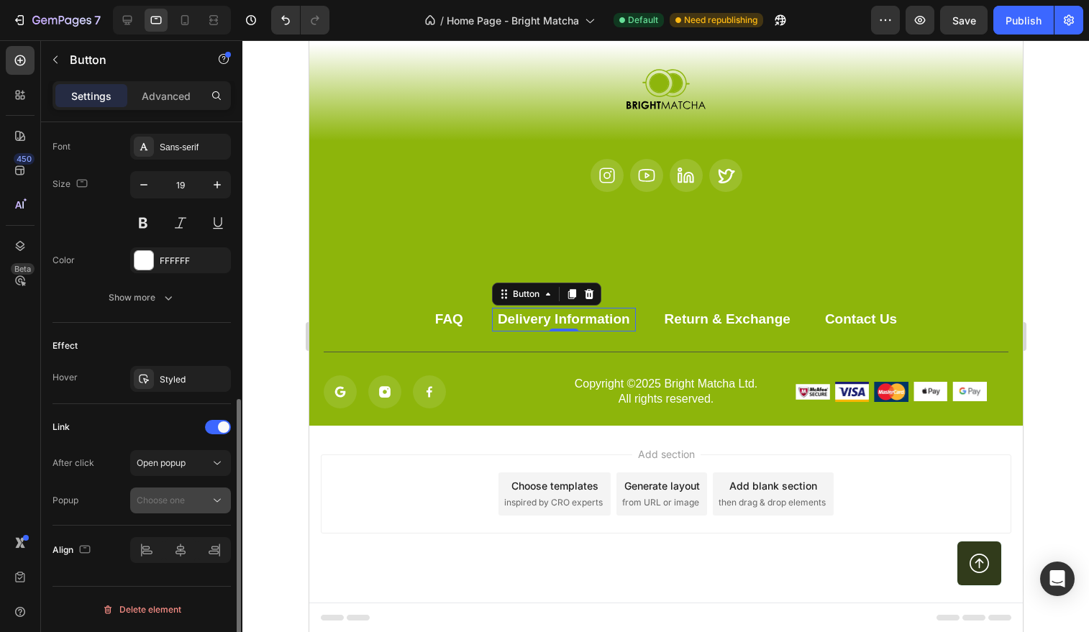
click at [179, 495] on span "Choose one" at bounding box center [161, 500] width 48 height 11
click at [188, 470] on div "Open popup" at bounding box center [181, 463] width 88 height 14
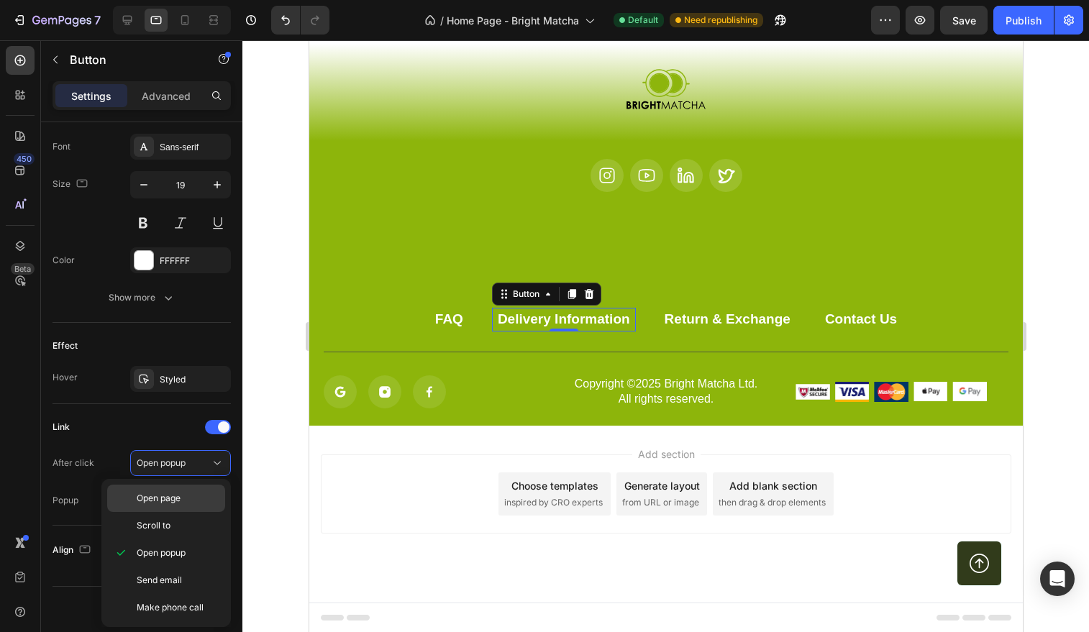
click at [192, 497] on p "Open page" at bounding box center [178, 498] width 82 height 13
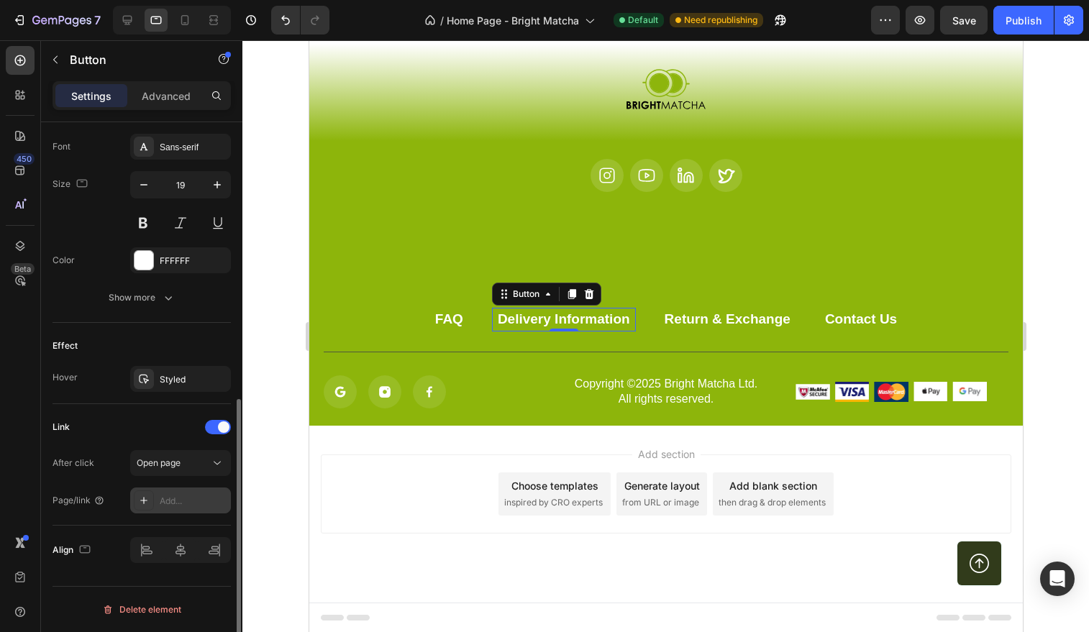
click at [188, 509] on div "Add..." at bounding box center [180, 501] width 101 height 26
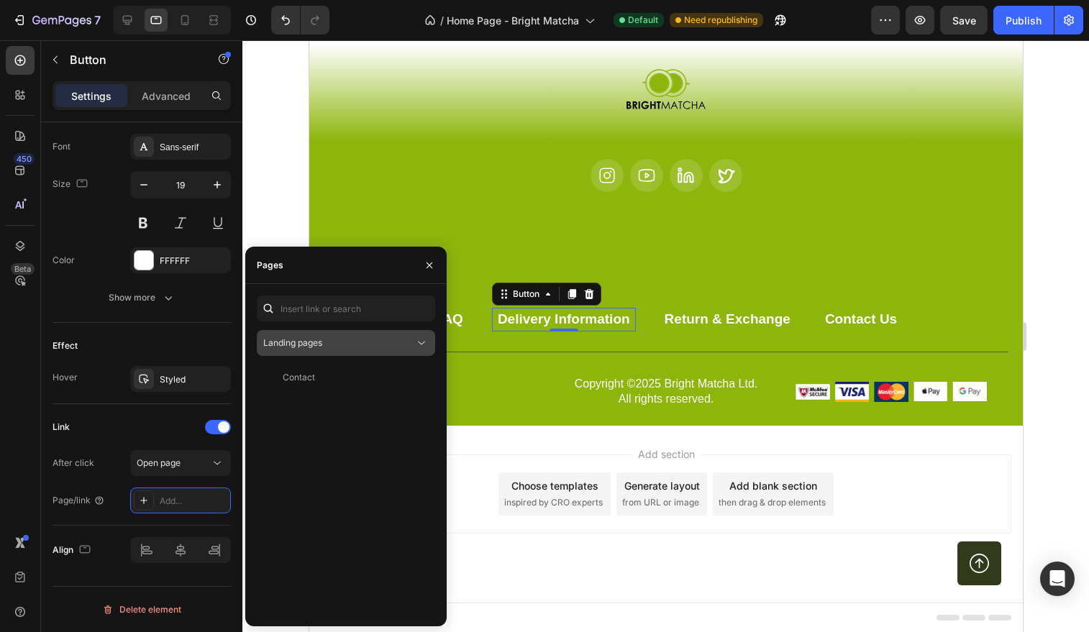
click at [355, 341] on div "Landing pages" at bounding box center [338, 343] width 151 height 13
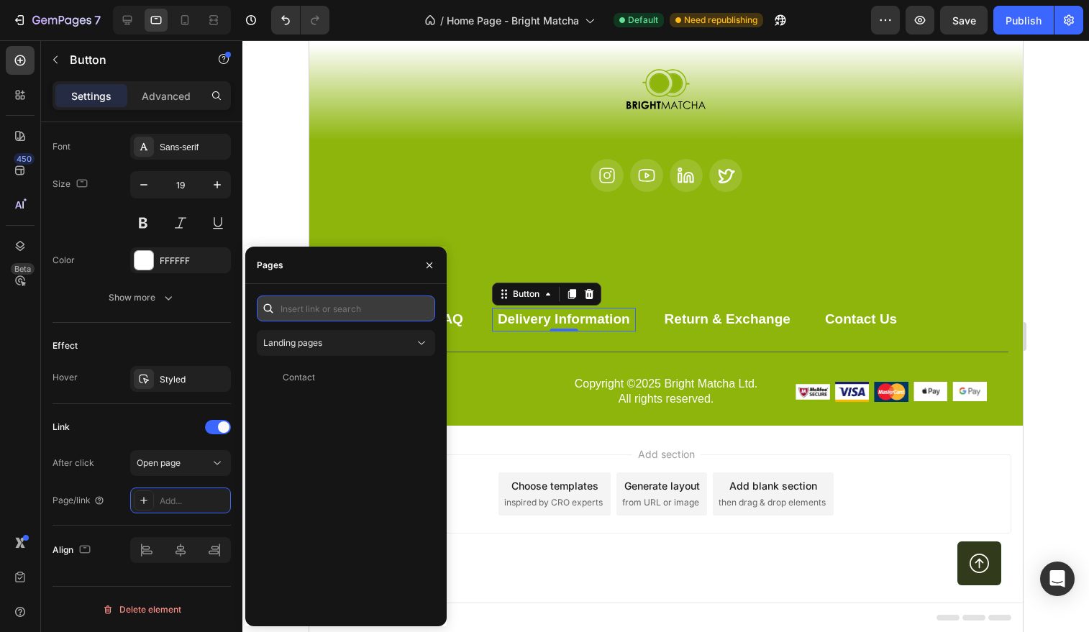
click at [342, 317] on input "text" at bounding box center [346, 309] width 178 height 26
paste input "[URL][DOMAIN_NAME]"
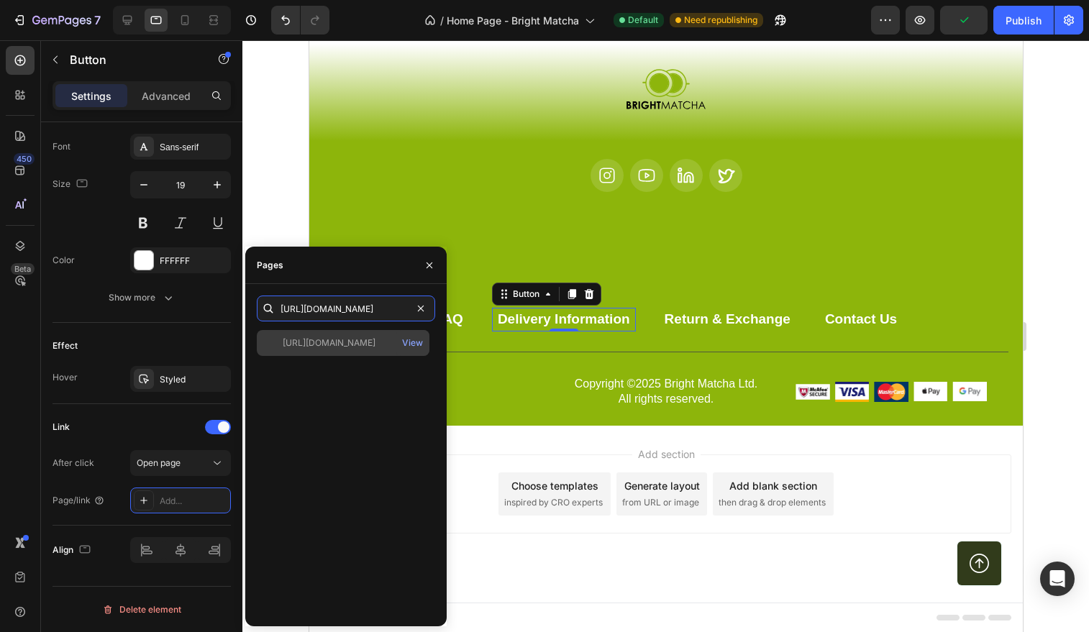
type input "[URL][DOMAIN_NAME]"
click at [376, 342] on div "[URL][DOMAIN_NAME]" at bounding box center [329, 343] width 93 height 13
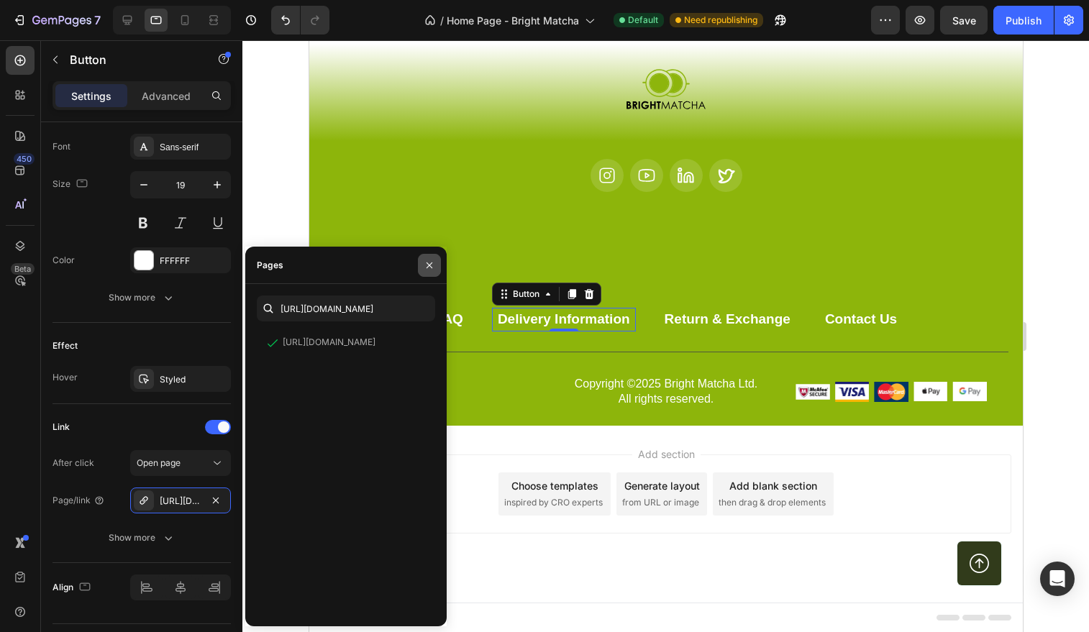
click at [427, 267] on icon "button" at bounding box center [430, 265] width 6 height 6
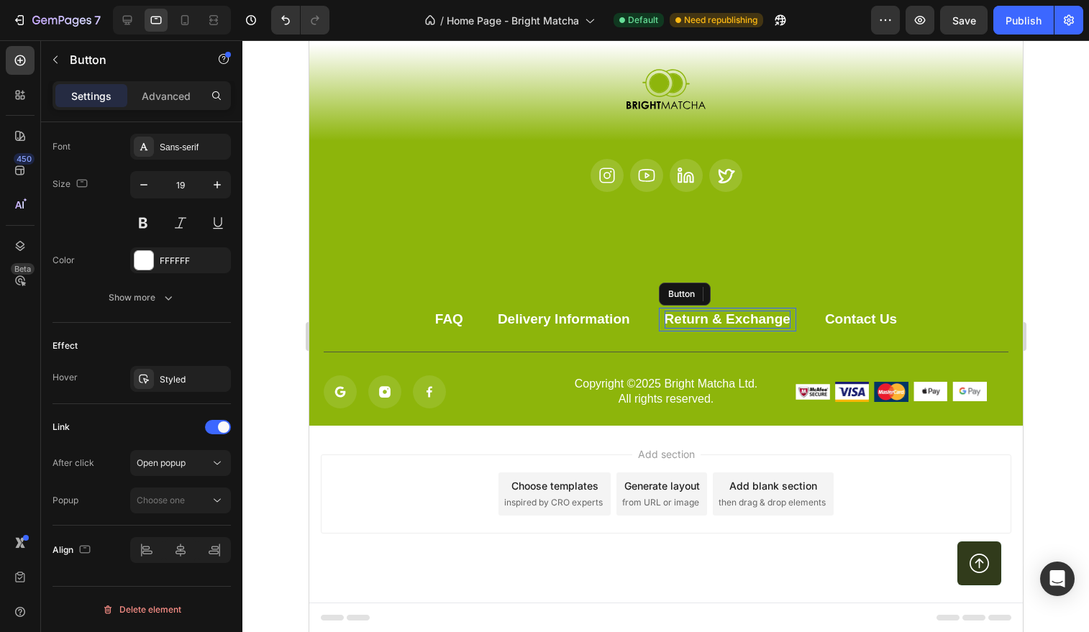
click at [780, 325] on div "Return & Exchange" at bounding box center [727, 320] width 126 height 18
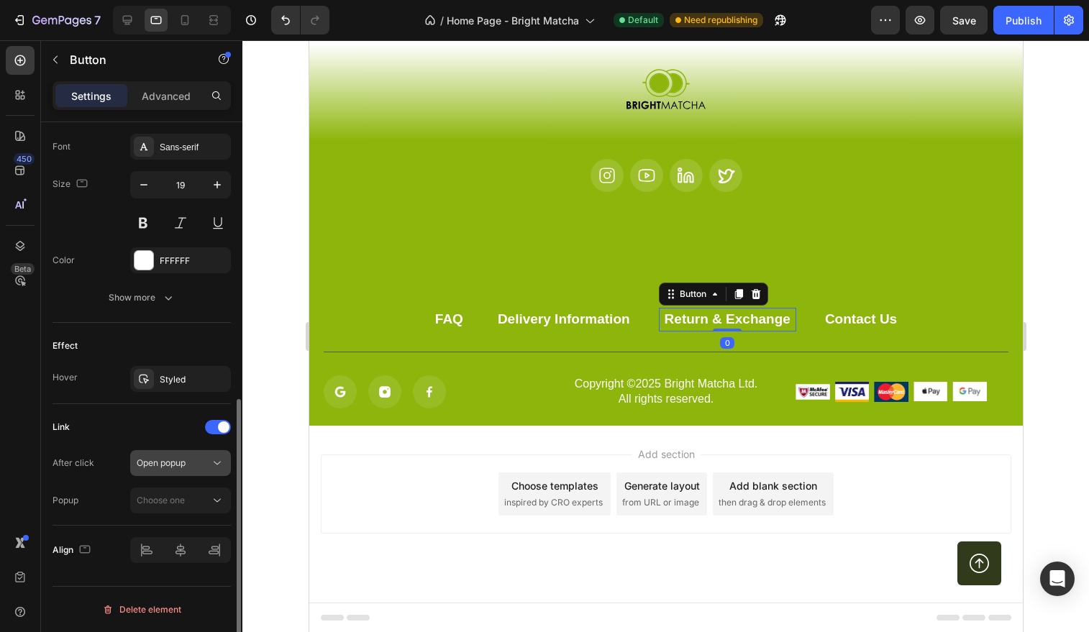
click at [204, 468] on div "Open popup" at bounding box center [173, 463] width 73 height 13
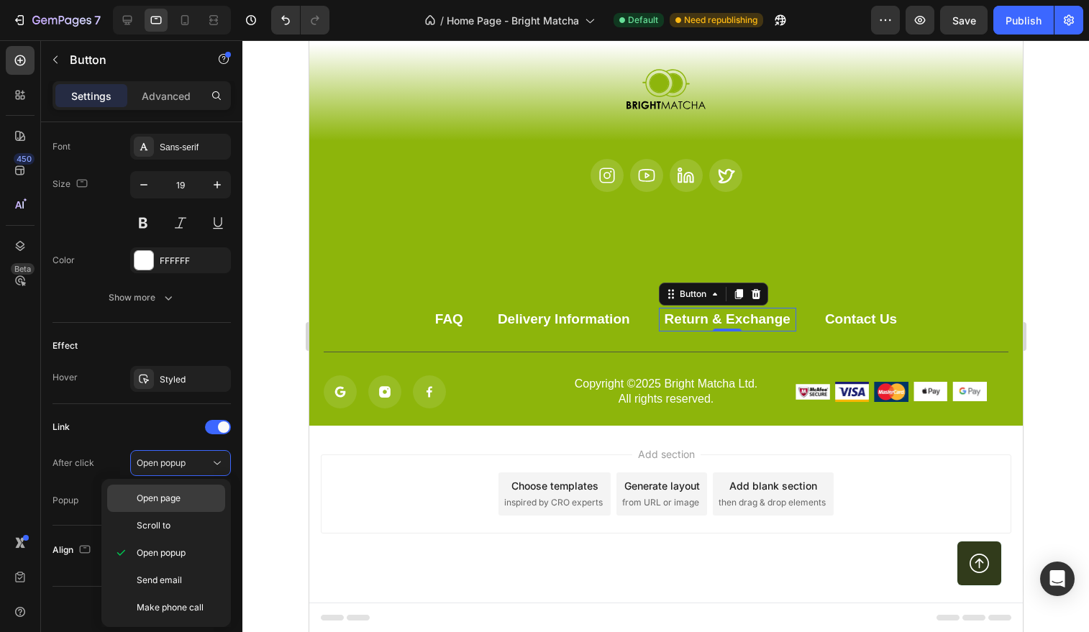
click at [194, 507] on div "Open page" at bounding box center [166, 498] width 118 height 27
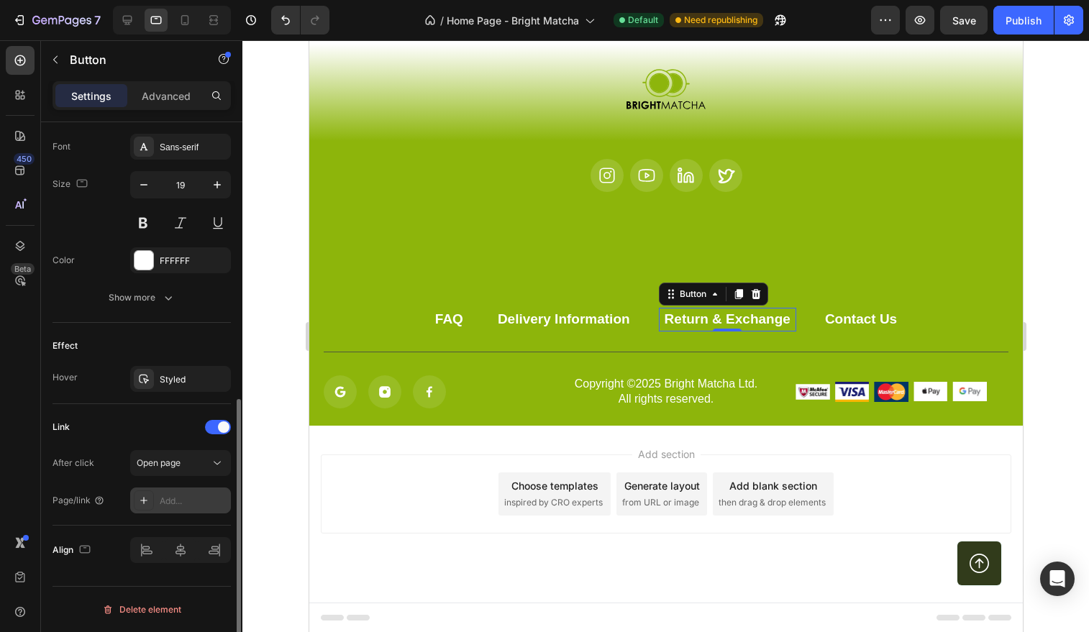
click at [184, 497] on div "Add..." at bounding box center [194, 501] width 68 height 13
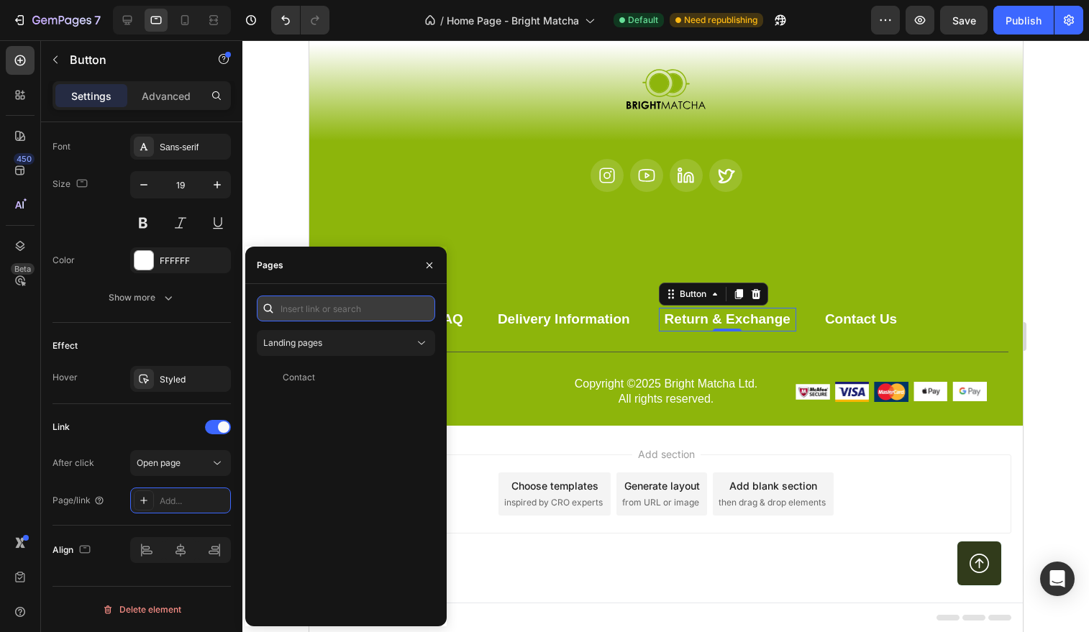
click at [336, 300] on input "text" at bounding box center [346, 309] width 178 height 26
paste input "[URL][DOMAIN_NAME]"
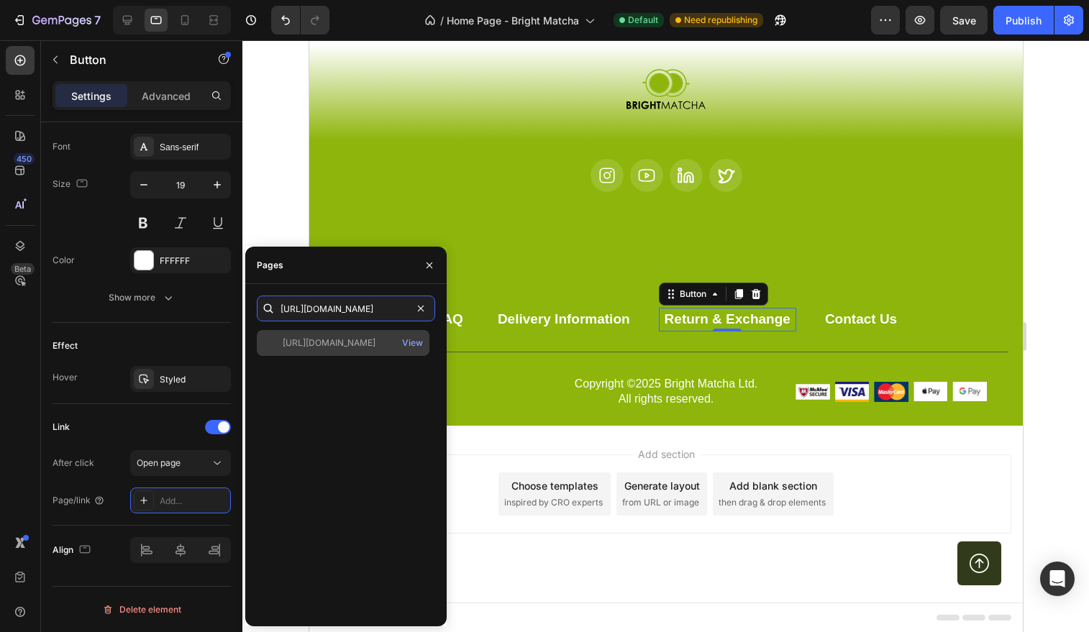
type input "[URL][DOMAIN_NAME]"
click at [376, 348] on div "[URL][DOMAIN_NAME]" at bounding box center [329, 343] width 93 height 13
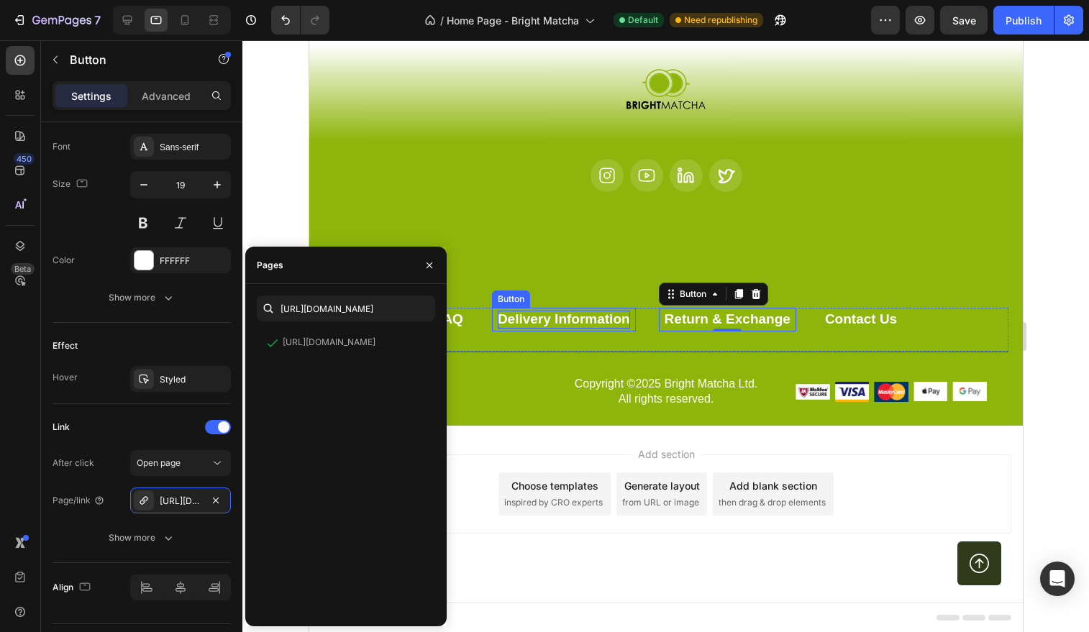
click at [556, 325] on div "Delivery Information" at bounding box center [563, 320] width 132 height 18
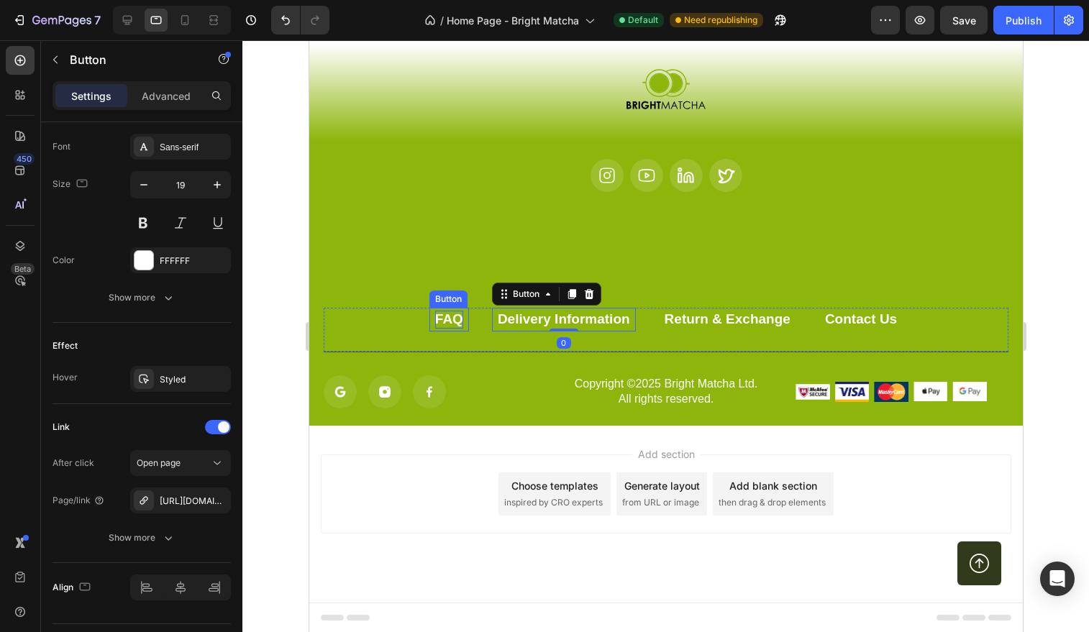
click at [438, 317] on div "FAQ" at bounding box center [449, 320] width 28 height 18
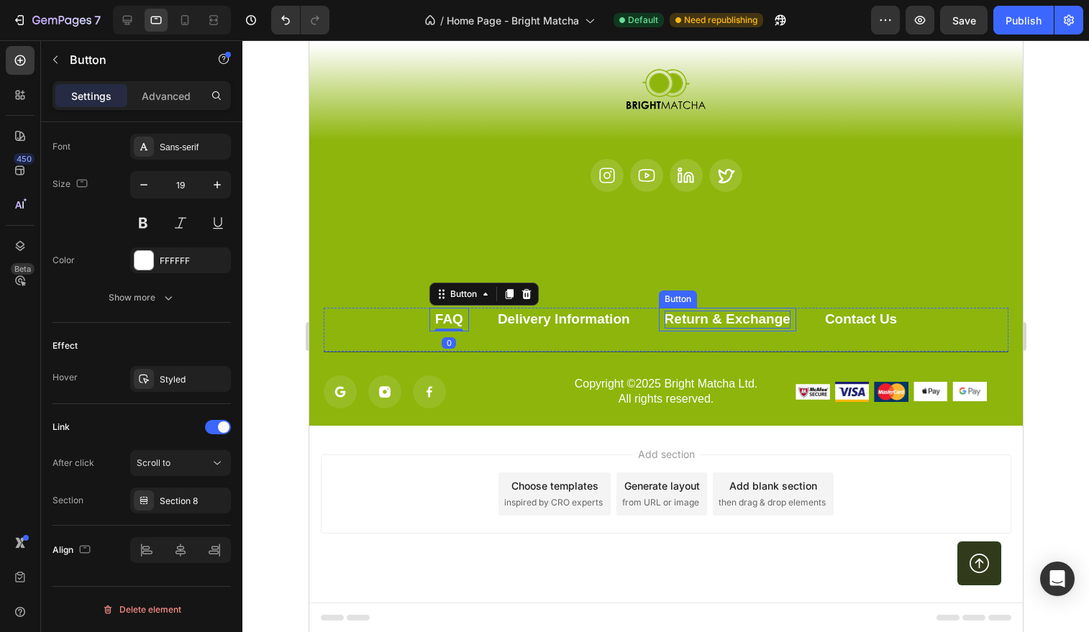
click at [720, 314] on div "Return & Exchange" at bounding box center [727, 320] width 126 height 18
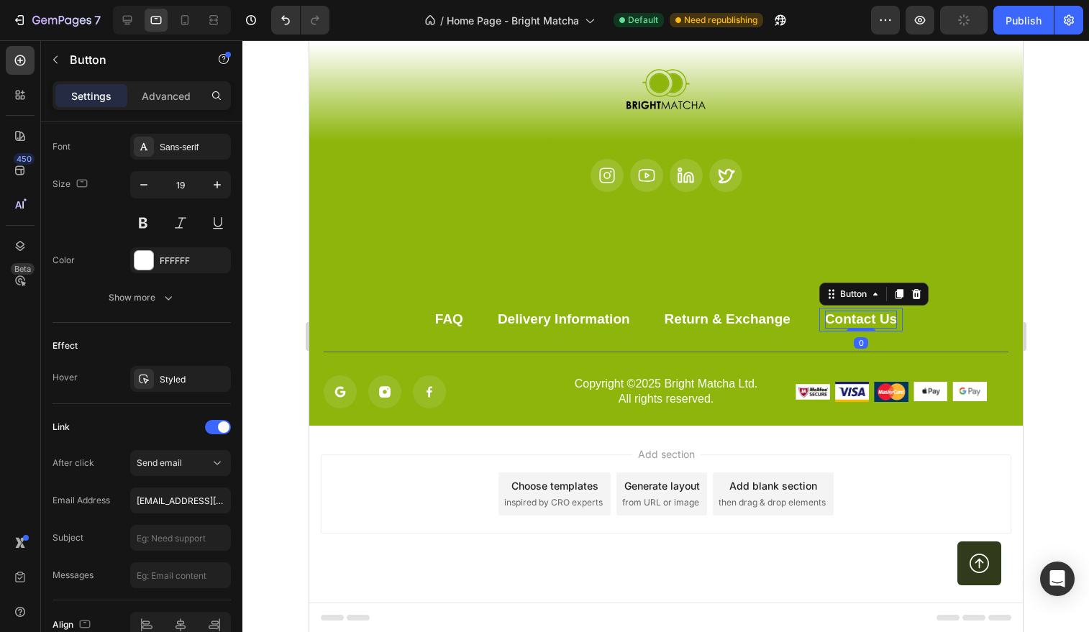
click at [848, 317] on div "Contact Us" at bounding box center [861, 320] width 72 height 18
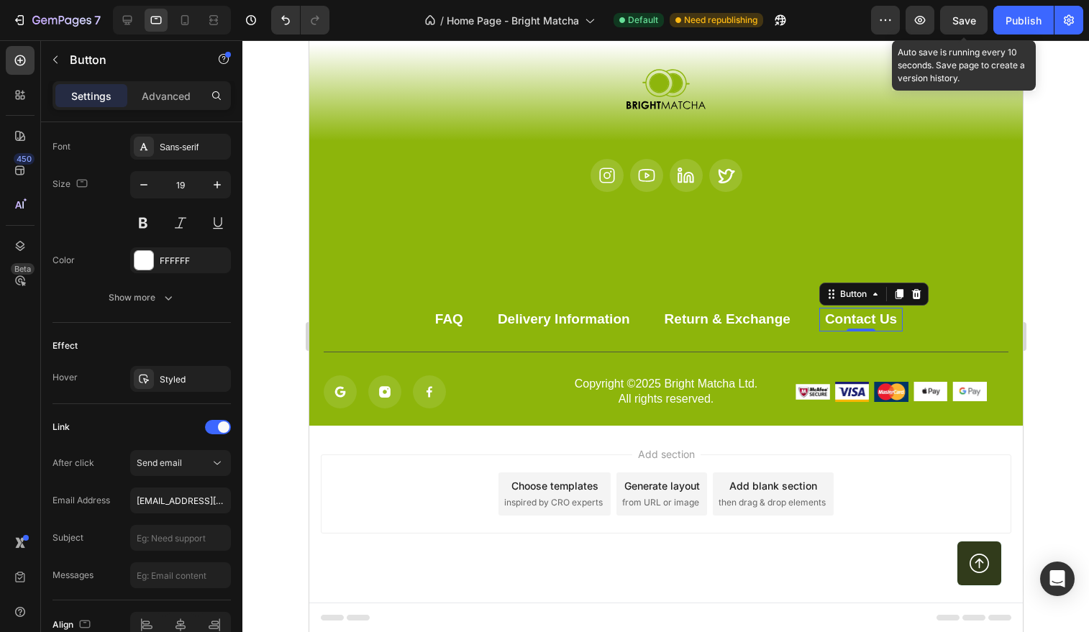
click at [969, 24] on span "Save" at bounding box center [965, 20] width 24 height 12
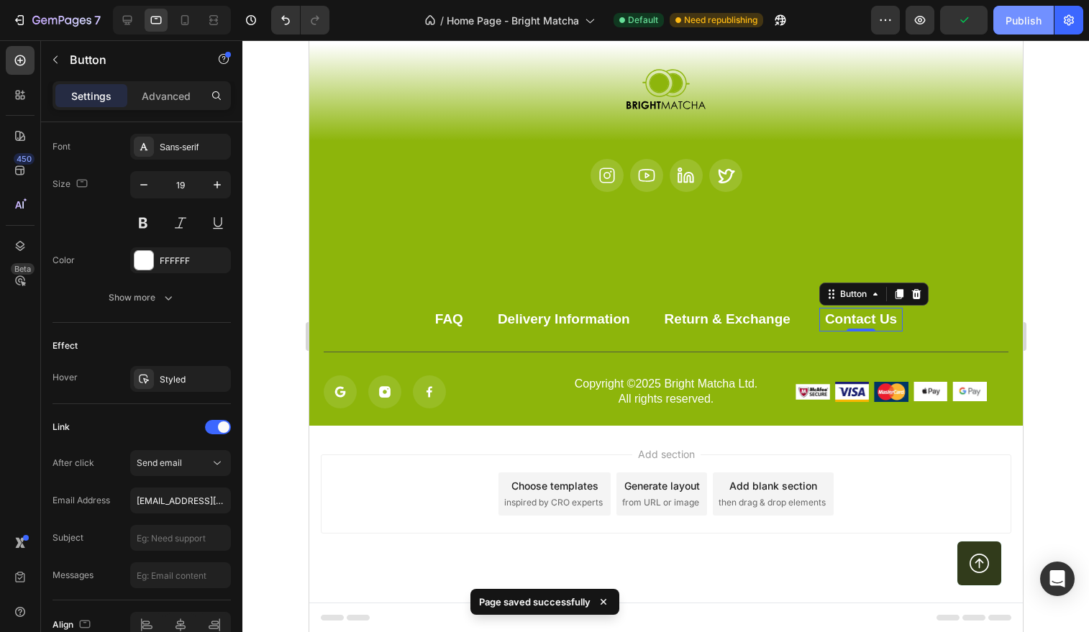
click at [1014, 22] on div "Publish" at bounding box center [1024, 20] width 36 height 15
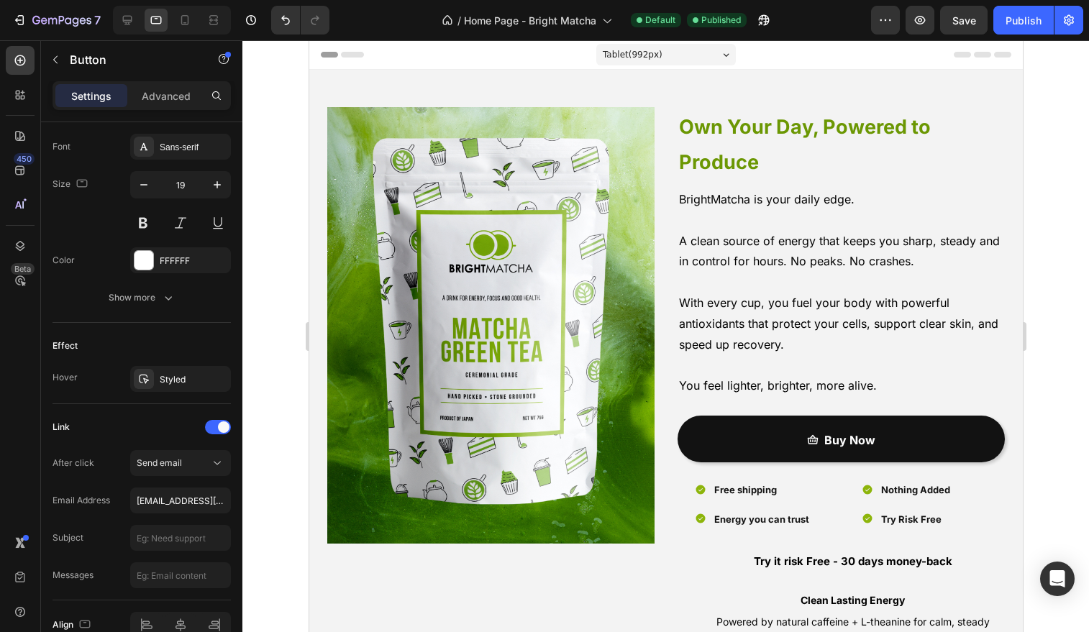
scroll to position [0, 0]
